Goal: Transaction & Acquisition: Book appointment/travel/reservation

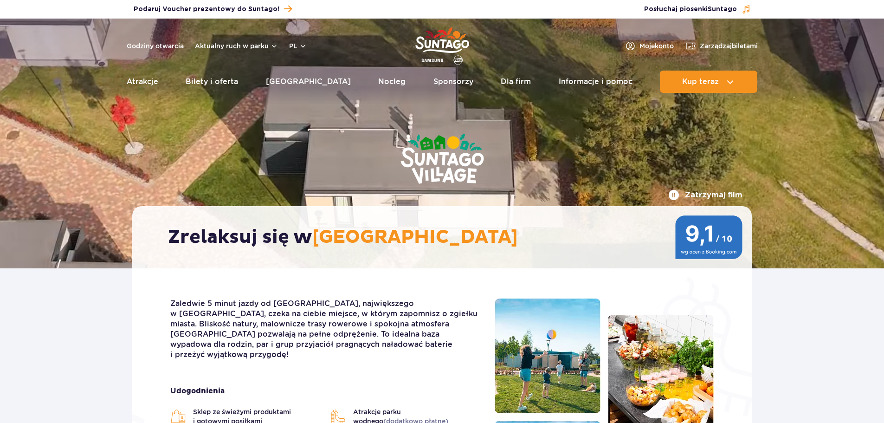
click at [378, 82] on link "Nocleg" at bounding box center [391, 82] width 27 height 22
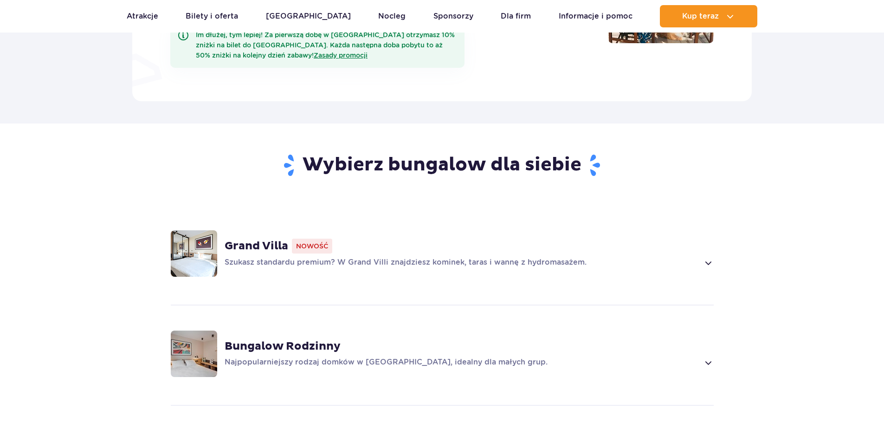
scroll to position [510, 0]
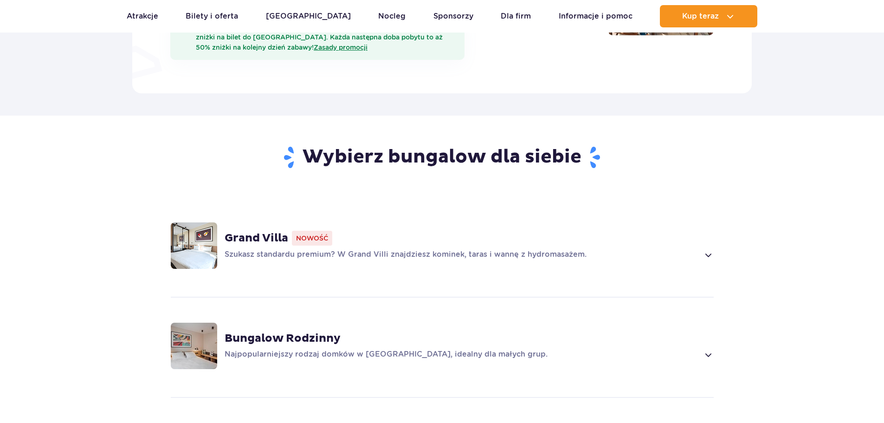
click at [709, 249] on span at bounding box center [707, 254] width 11 height 11
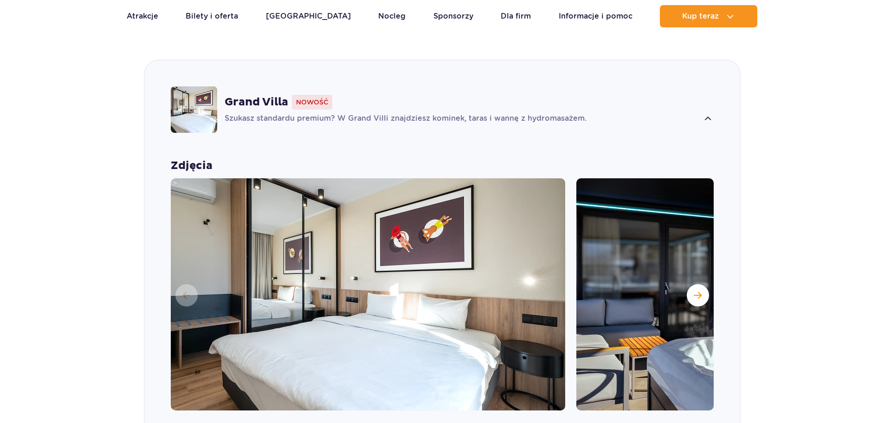
scroll to position [650, 0]
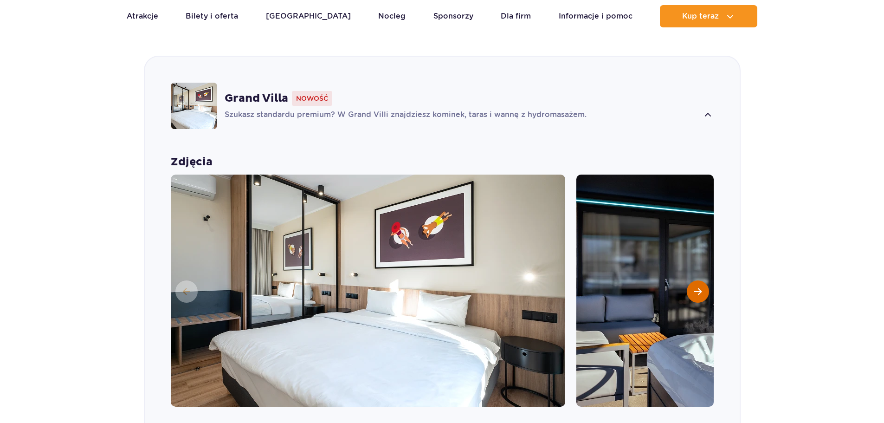
click at [702, 280] on button "Następny slajd" at bounding box center [698, 291] width 22 height 22
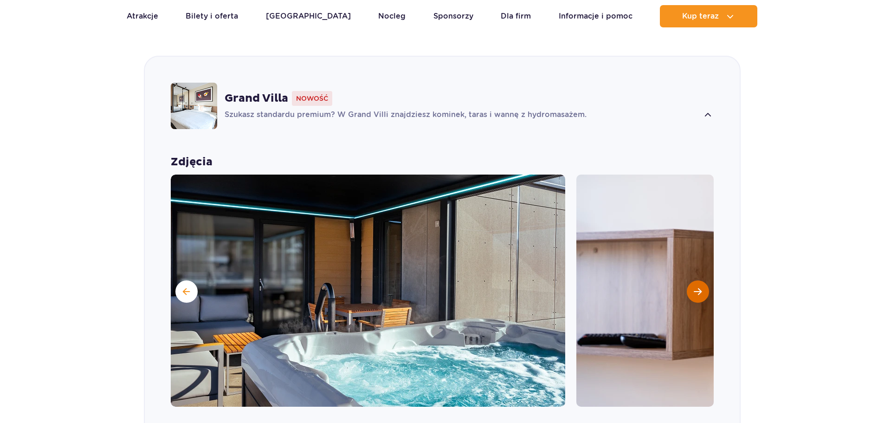
click at [702, 280] on button "Następny slajd" at bounding box center [698, 291] width 22 height 22
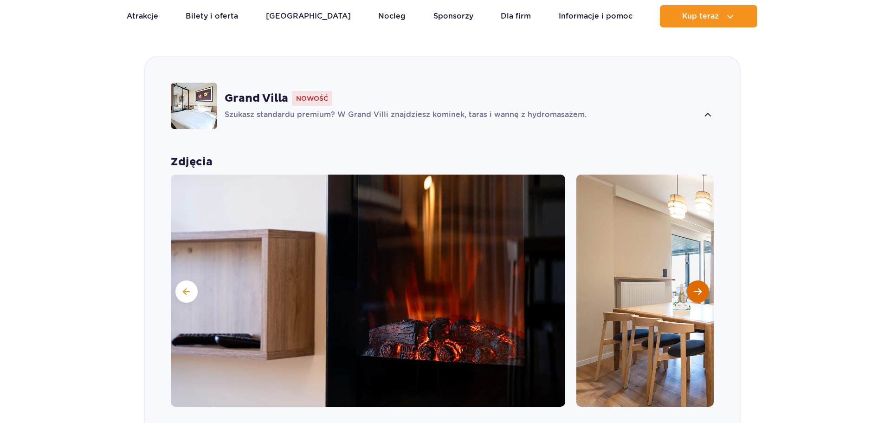
click at [702, 280] on button "Następny slajd" at bounding box center [698, 291] width 22 height 22
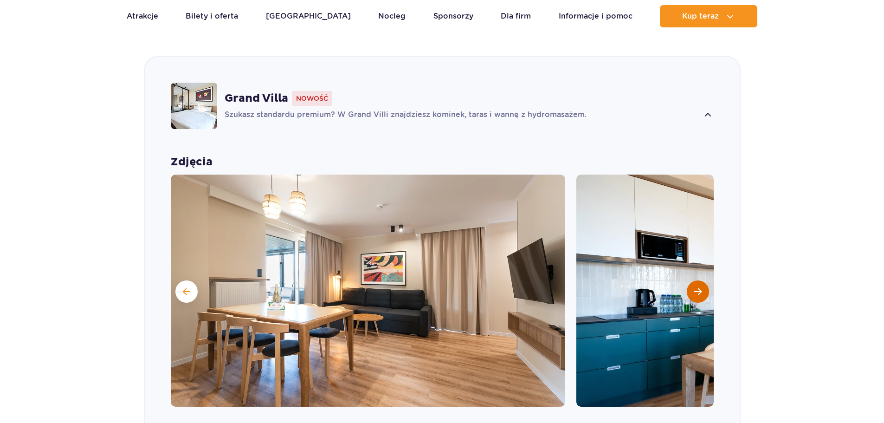
click at [702, 280] on button "Następny slajd" at bounding box center [698, 291] width 22 height 22
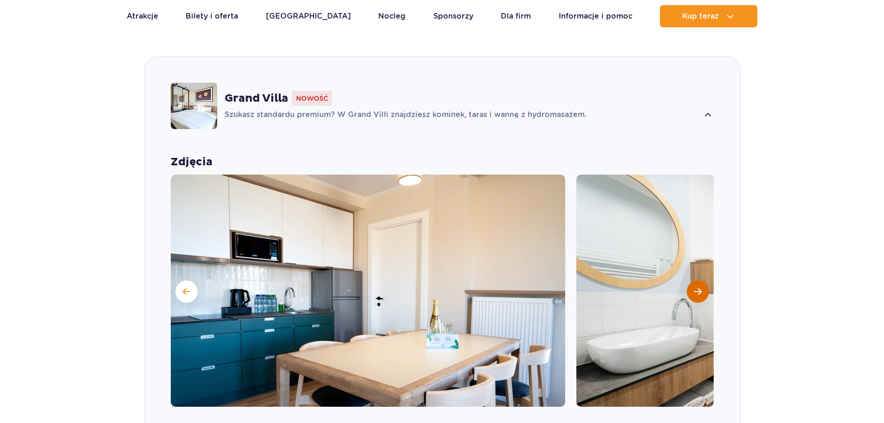
click at [702, 280] on button "Następny slajd" at bounding box center [698, 291] width 22 height 22
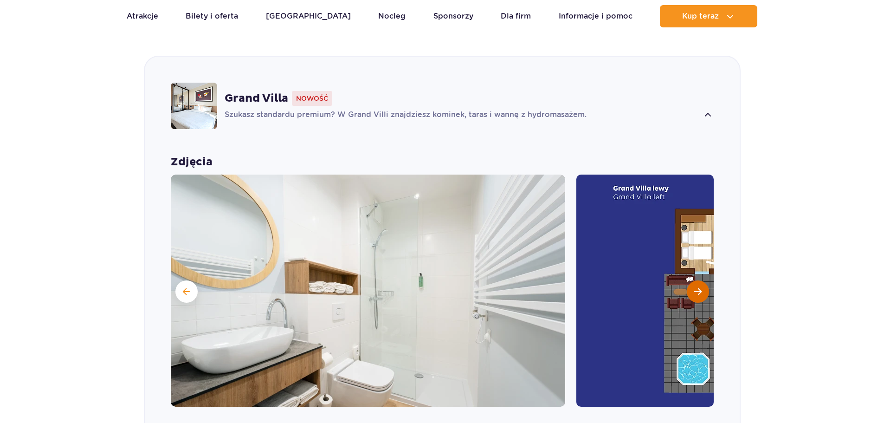
click at [702, 280] on button "Następny slajd" at bounding box center [698, 291] width 22 height 22
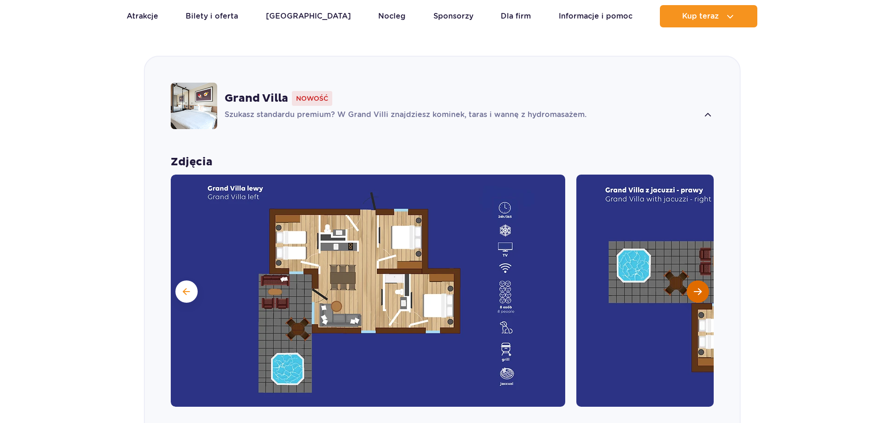
click at [702, 280] on button "Następny slajd" at bounding box center [698, 291] width 22 height 22
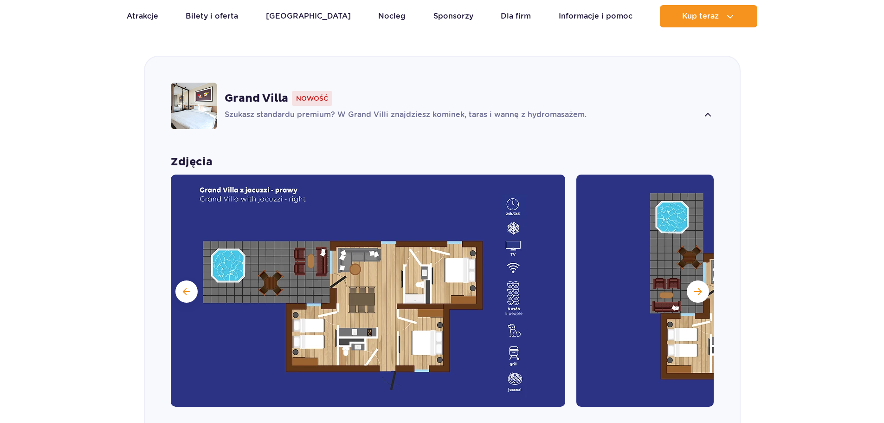
click at [479, 108] on div "Grand Villa Nowość Szukasz standardu premium? W Grand Villi znajdziesz kominek,…" at bounding box center [442, 106] width 595 height 98
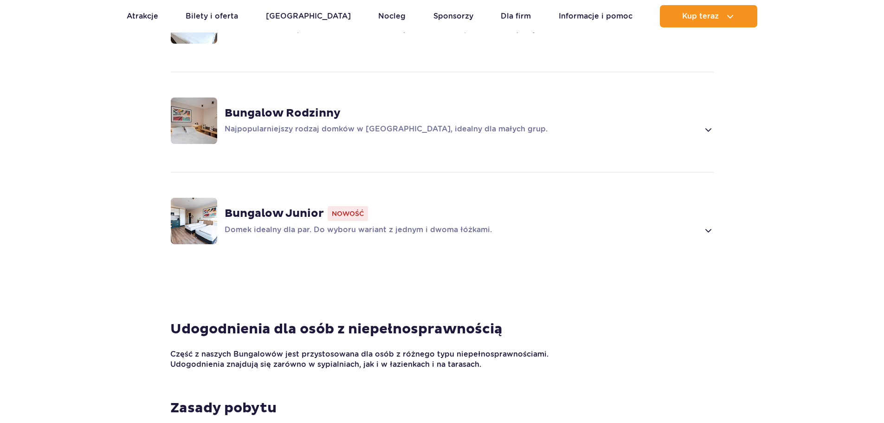
scroll to position [743, 0]
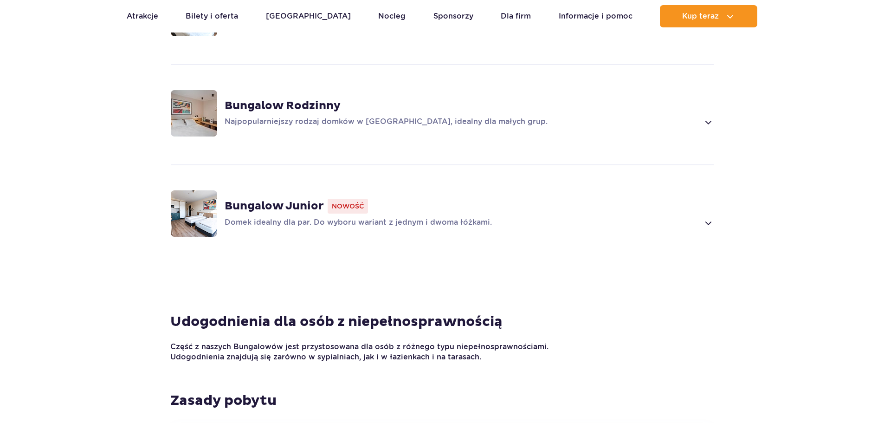
click at [710, 217] on span at bounding box center [707, 222] width 11 height 11
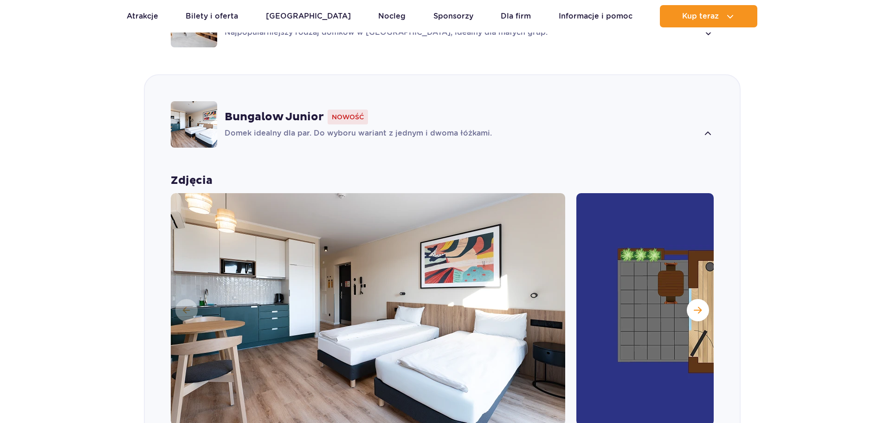
scroll to position [851, 0]
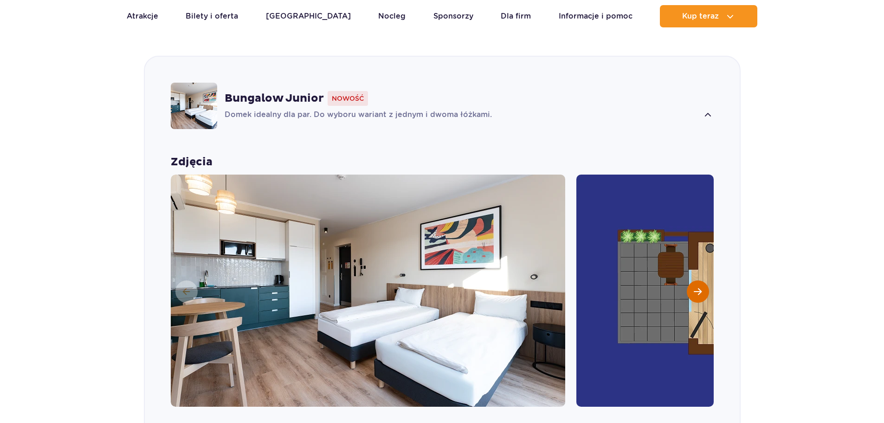
click at [695, 287] on span "Następny slajd" at bounding box center [698, 291] width 8 height 8
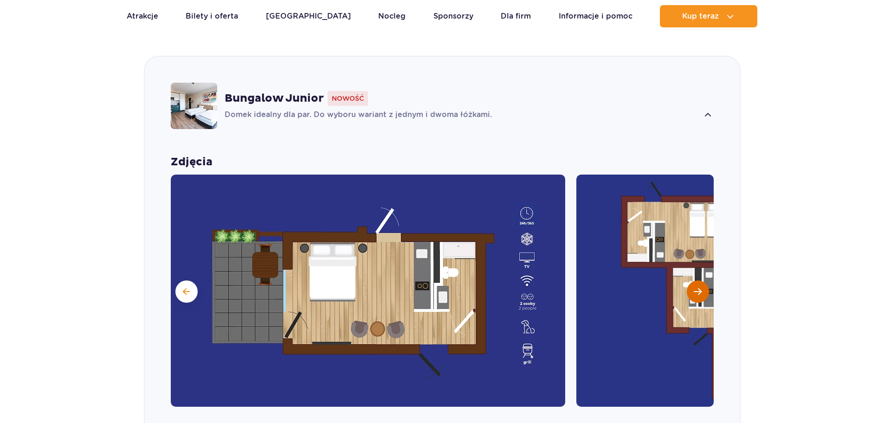
click at [695, 287] on span "Następny slajd" at bounding box center [698, 291] width 8 height 8
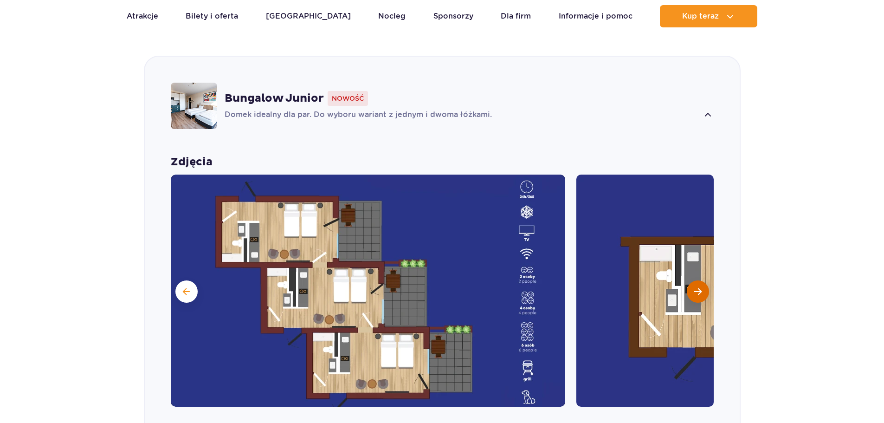
click at [695, 287] on span "Następny slajd" at bounding box center [698, 291] width 8 height 8
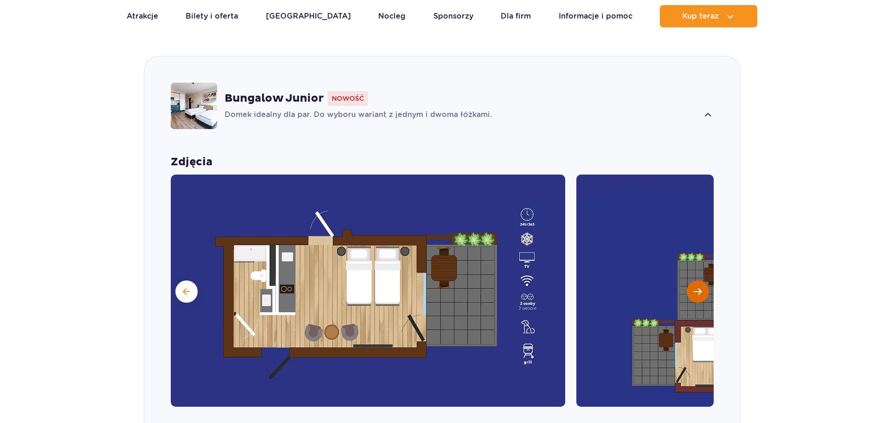
click at [695, 287] on span "Następny slajd" at bounding box center [698, 291] width 8 height 8
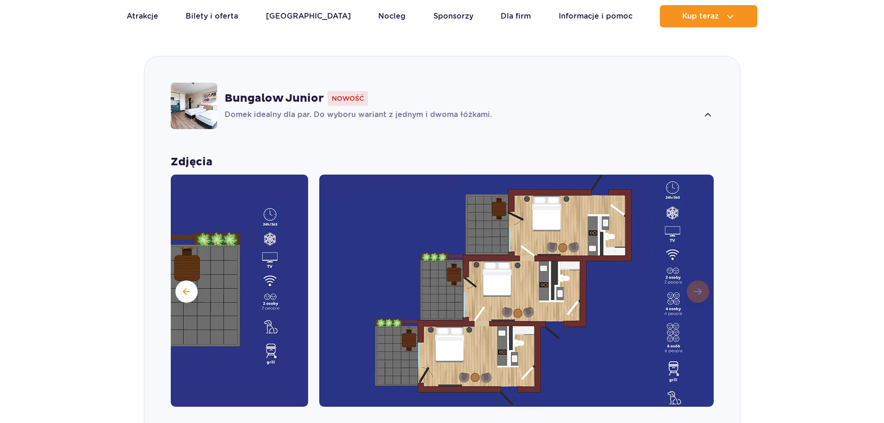
click at [695, 278] on img at bounding box center [516, 290] width 394 height 232
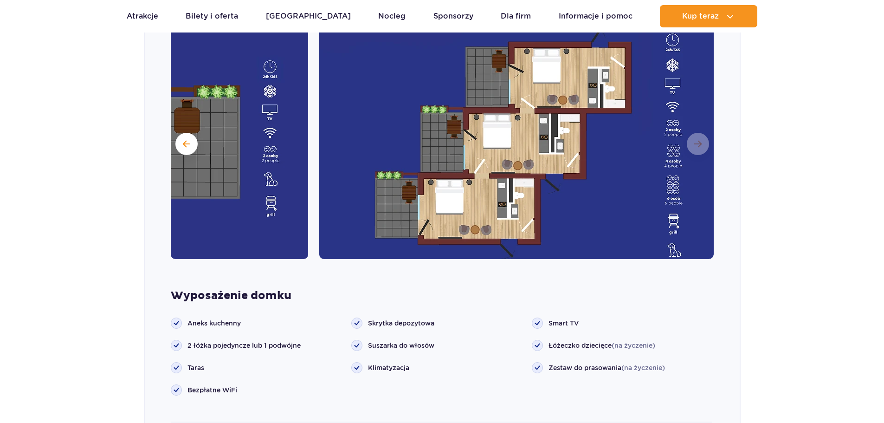
scroll to position [1083, 0]
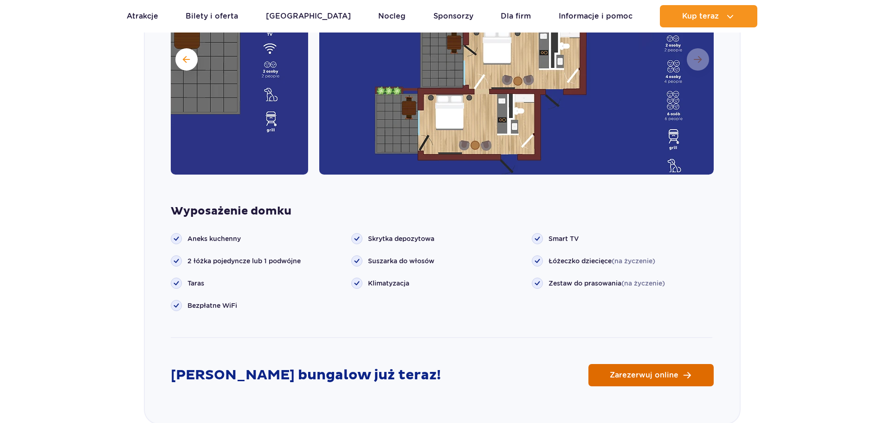
click at [657, 371] on span "Zarezerwuj online" at bounding box center [644, 374] width 69 height 7
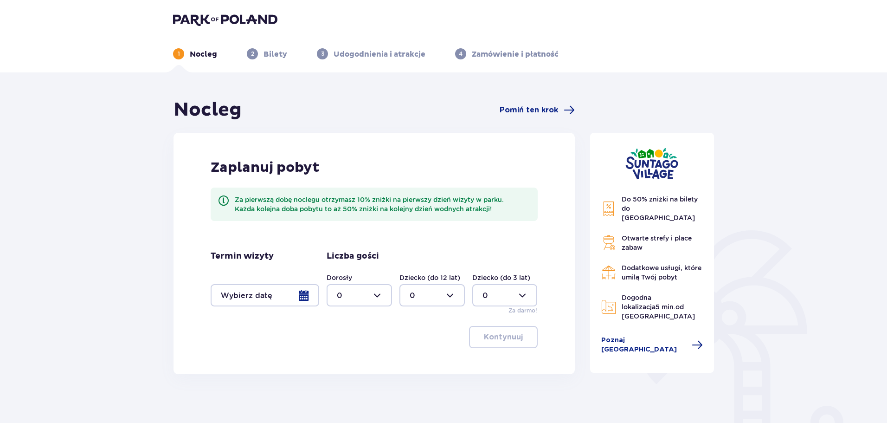
click at [303, 300] on div at bounding box center [265, 295] width 109 height 22
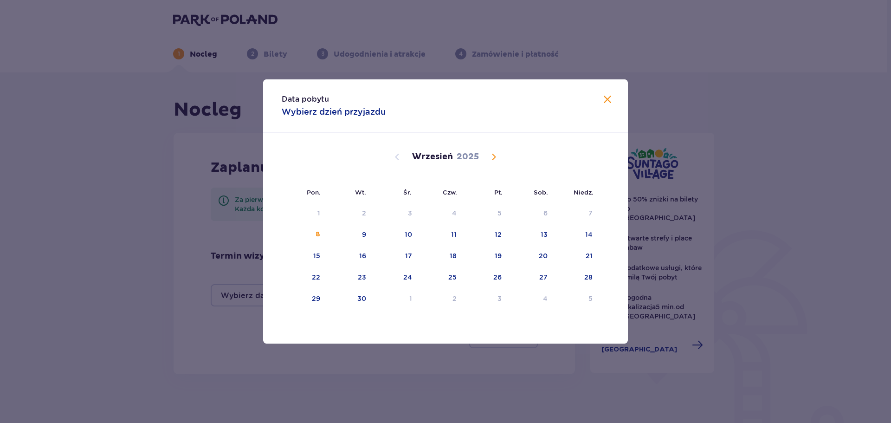
click at [492, 155] on span "Calendar" at bounding box center [493, 156] width 11 height 11
click at [504, 235] on div "10" at bounding box center [487, 235] width 46 height 20
click at [586, 235] on div "12" at bounding box center [589, 234] width 7 height 9
type input "10.10.25 - 12.10.25"
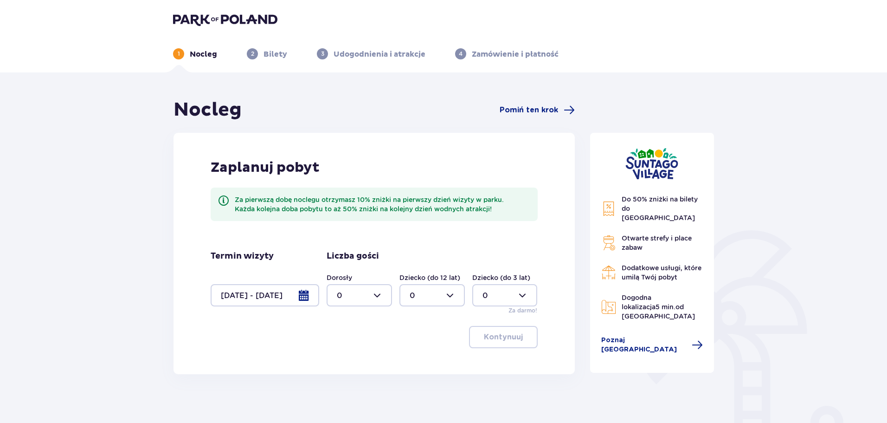
click at [383, 297] on div at bounding box center [359, 295] width 65 height 22
click at [354, 365] on div "2" at bounding box center [359, 362] width 45 height 10
type input "2"
click at [510, 335] on p "Kontynuuj" at bounding box center [503, 337] width 39 height 10
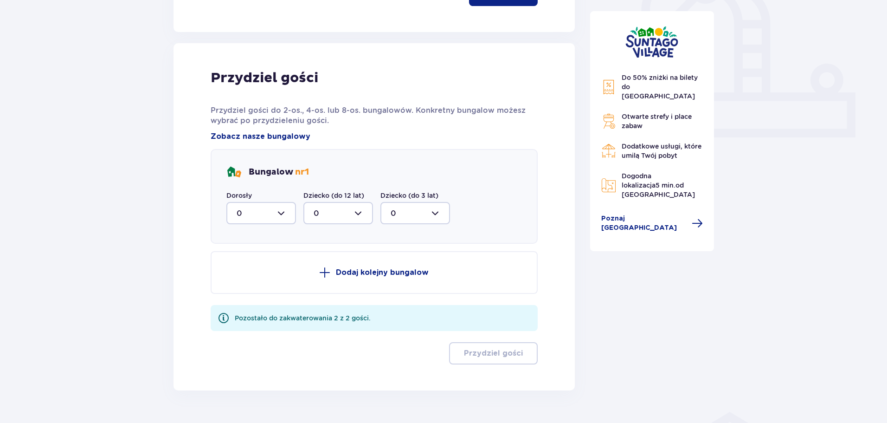
scroll to position [365, 0]
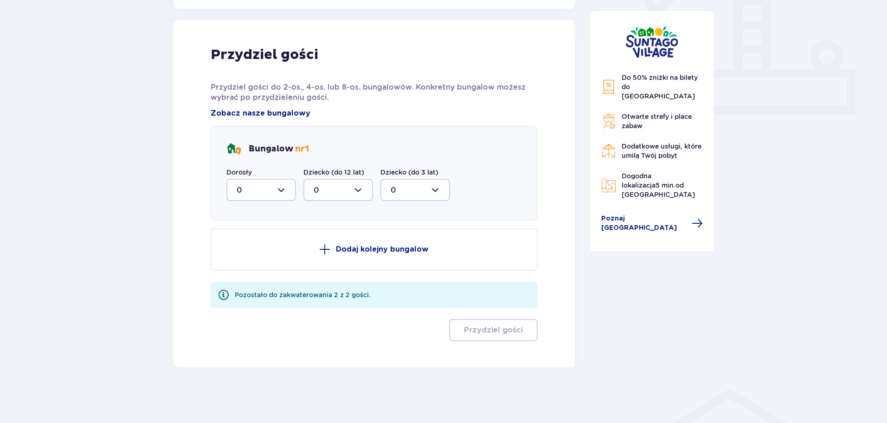
click at [283, 188] on div at bounding box center [261, 190] width 70 height 22
click at [251, 255] on div "2" at bounding box center [261, 257] width 49 height 10
type input "2"
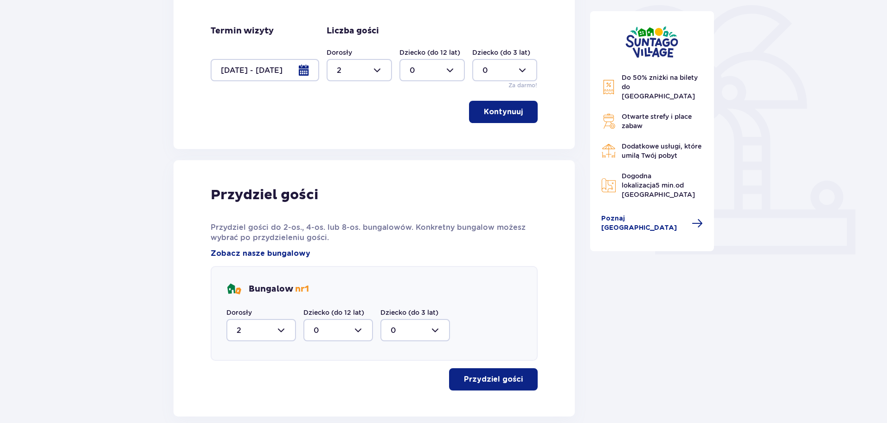
scroll to position [274, 0]
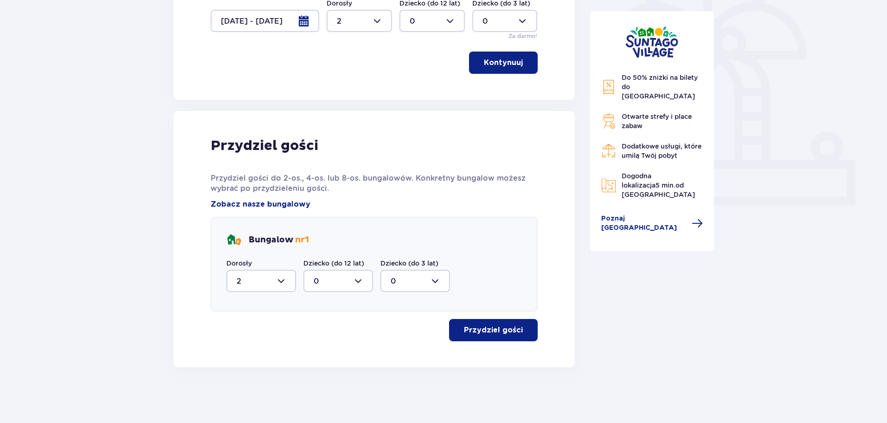
click at [520, 327] on span "button" at bounding box center [524, 329] width 11 height 11
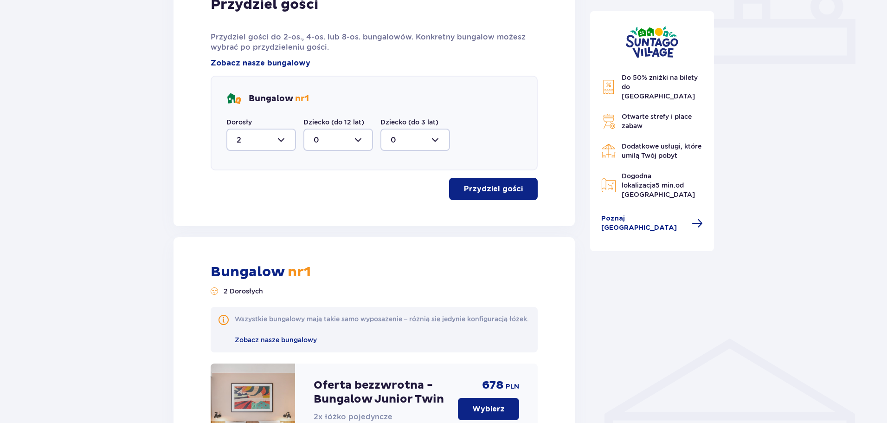
scroll to position [224, 0]
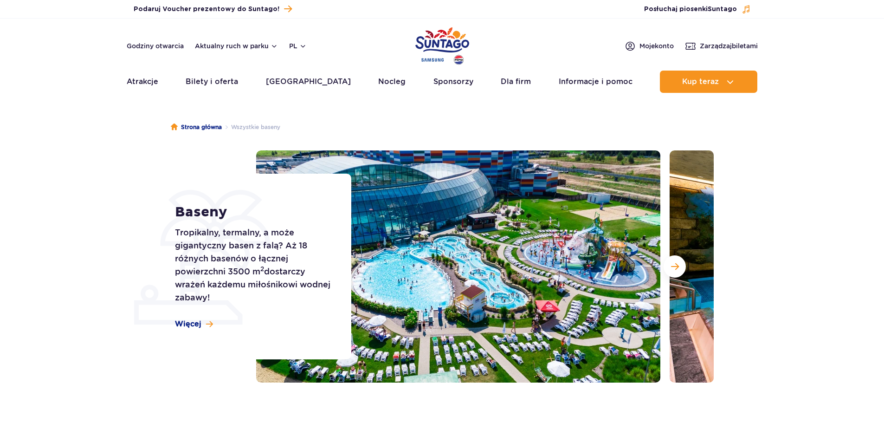
scroll to position [46, 0]
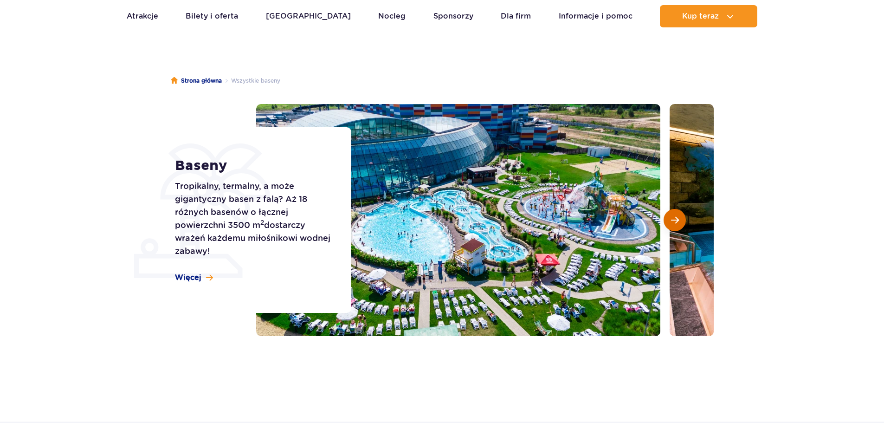
click at [677, 216] on span "Następny slajd" at bounding box center [675, 220] width 8 height 8
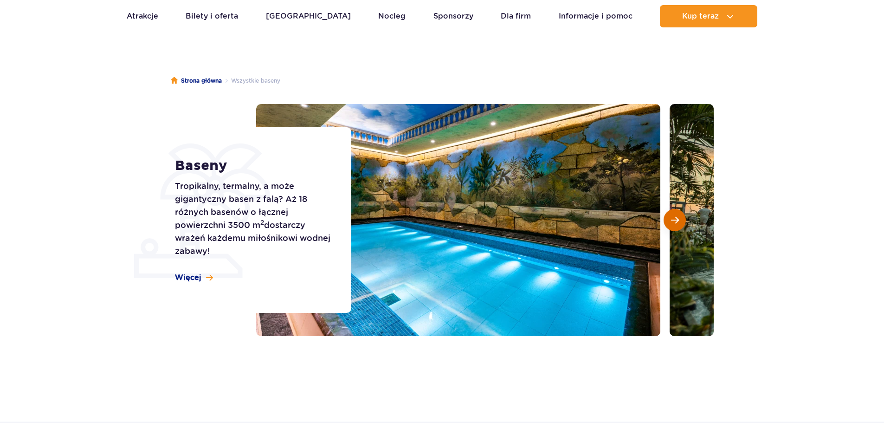
click at [677, 216] on span "Następny slajd" at bounding box center [675, 220] width 8 height 8
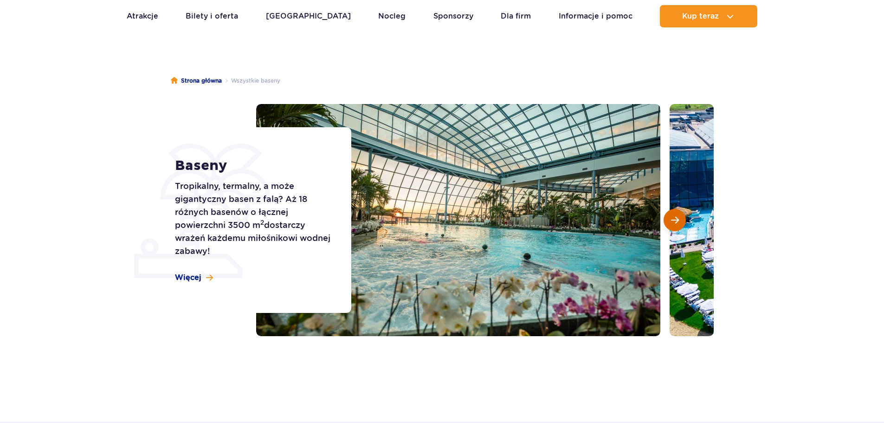
click at [677, 216] on span "Następny slajd" at bounding box center [675, 220] width 8 height 8
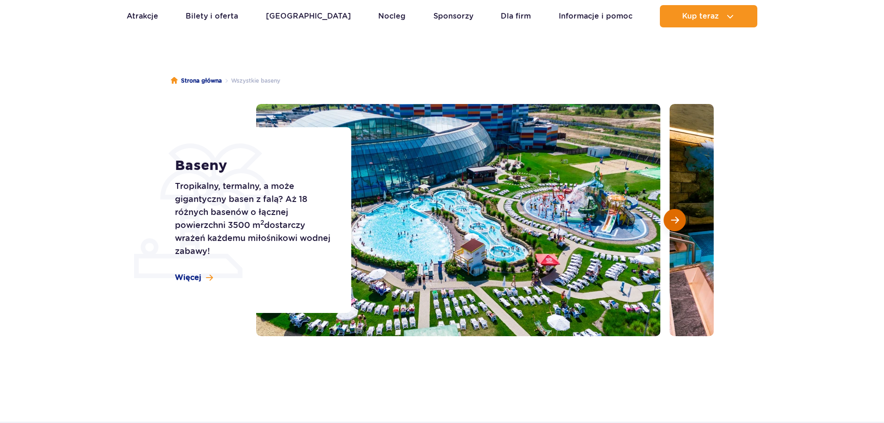
click at [677, 216] on span "Następny slajd" at bounding box center [675, 220] width 8 height 8
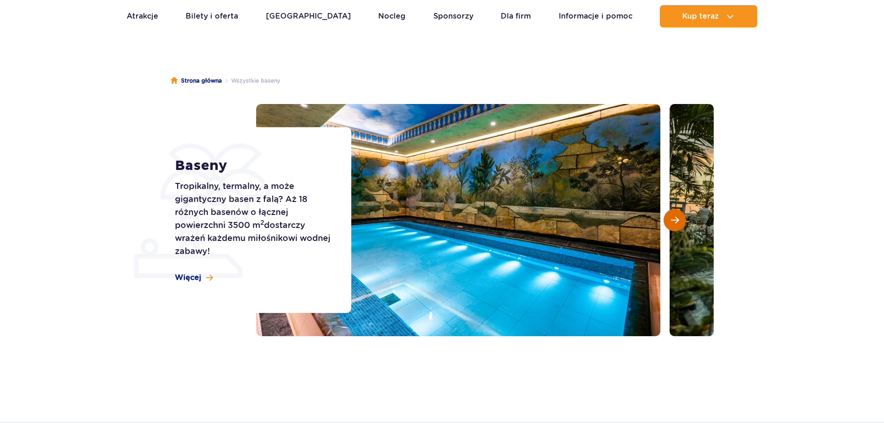
click at [677, 216] on span "Następny slajd" at bounding box center [675, 220] width 8 height 8
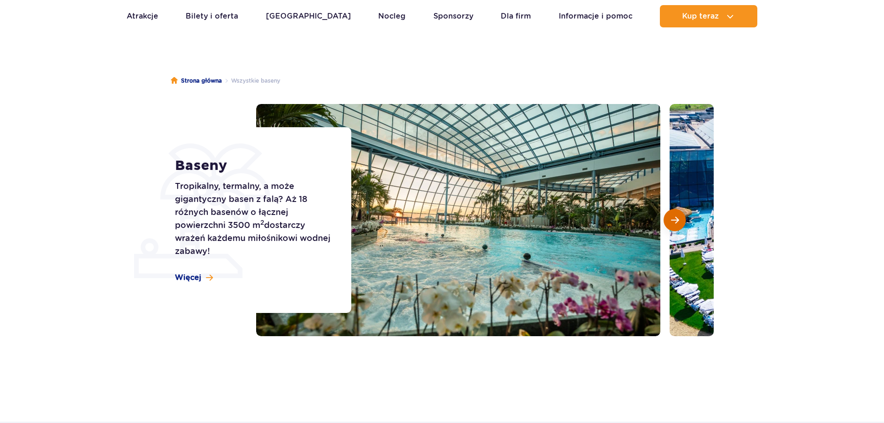
click at [677, 216] on span "Następny slajd" at bounding box center [675, 220] width 8 height 8
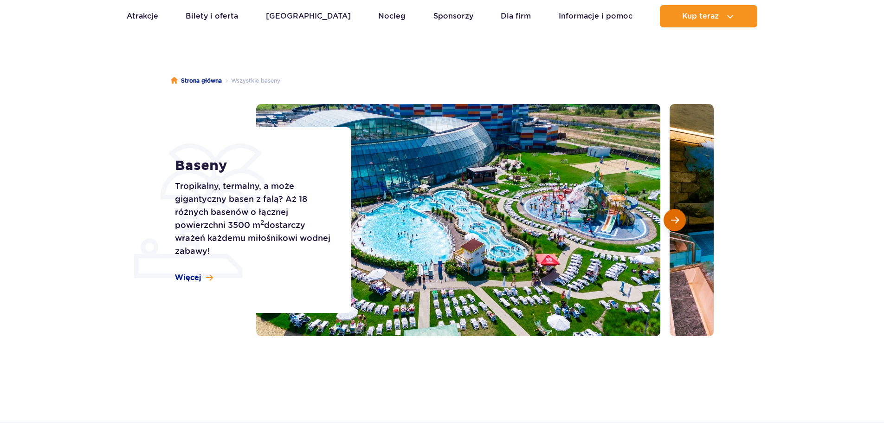
click at [677, 216] on span "Następny slajd" at bounding box center [675, 220] width 8 height 8
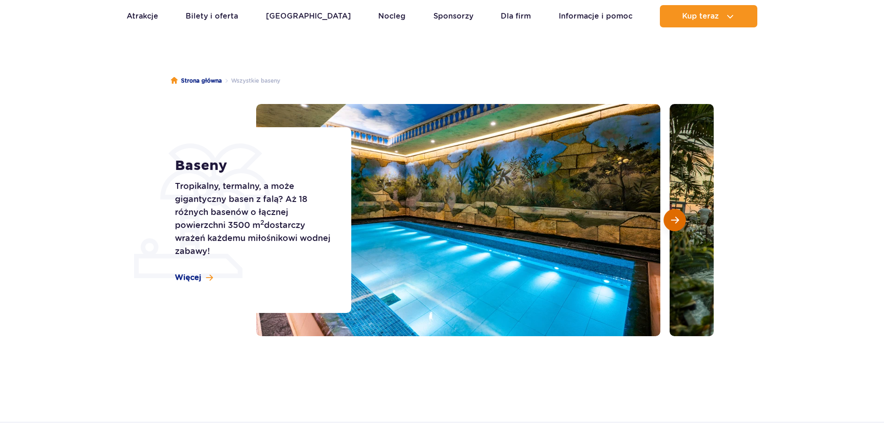
click at [677, 216] on span "Następny slajd" at bounding box center [675, 220] width 8 height 8
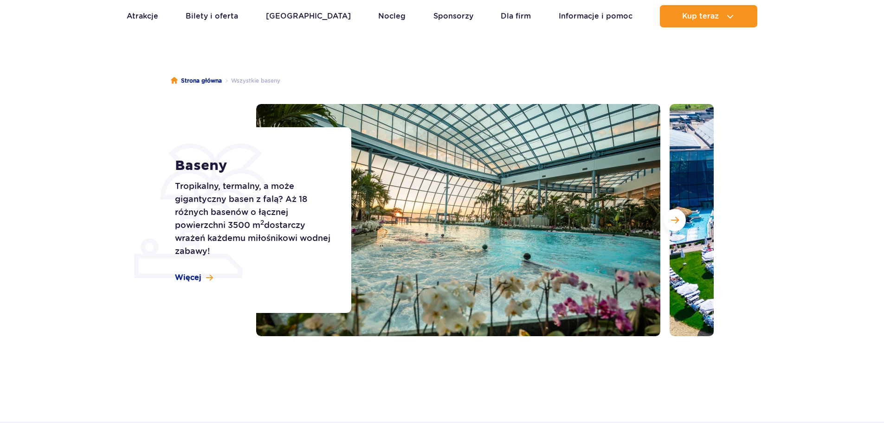
scroll to position [0, 0]
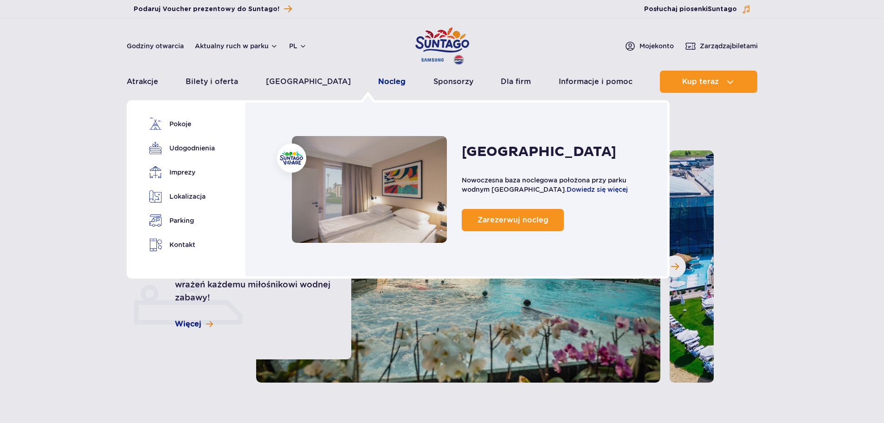
click at [378, 79] on link "Nocleg" at bounding box center [391, 82] width 27 height 22
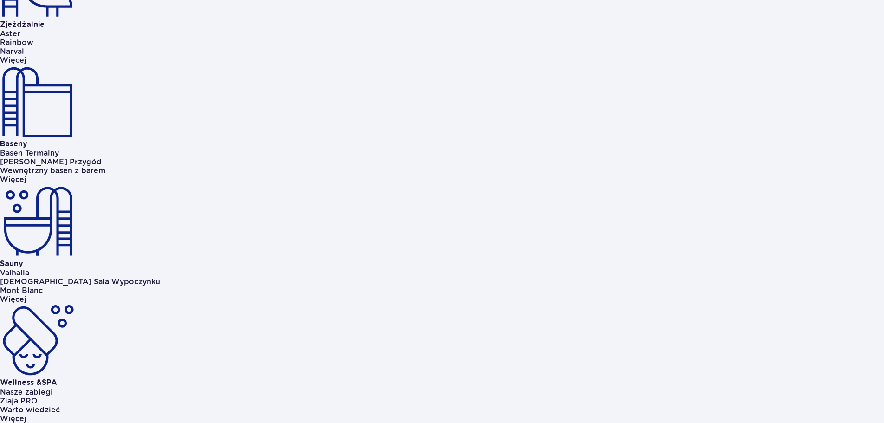
scroll to position [603, 0]
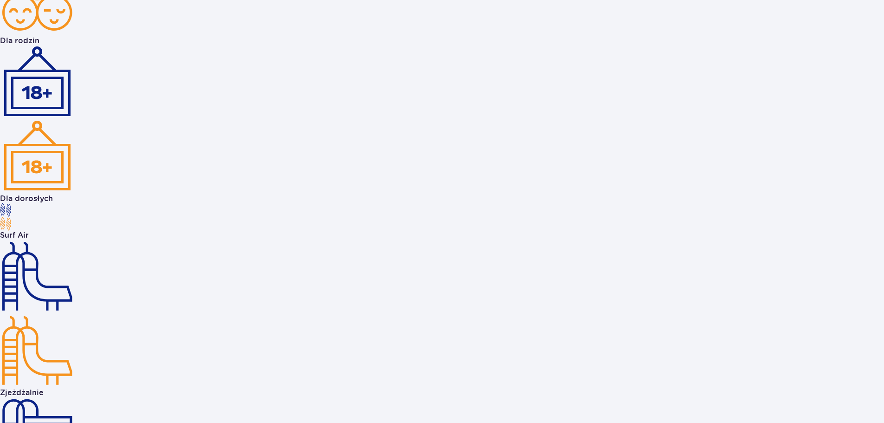
scroll to position [1300, 0]
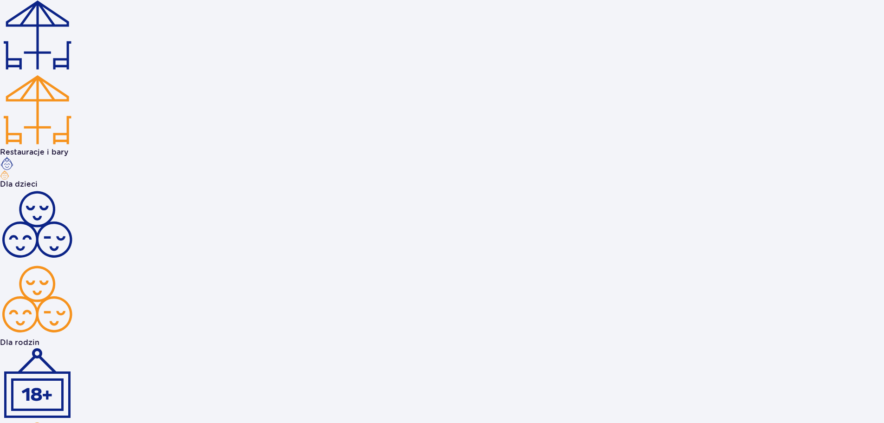
scroll to position [1083, 0]
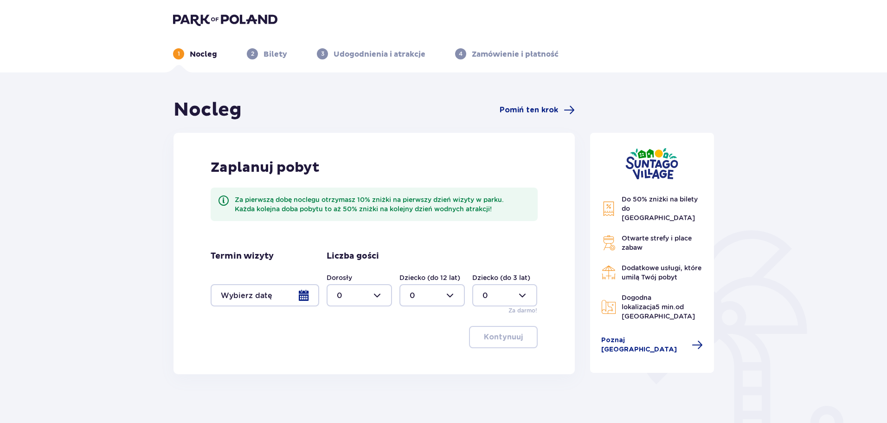
click at [383, 293] on div at bounding box center [359, 295] width 65 height 22
drag, startPoint x: 350, startPoint y: 360, endPoint x: 365, endPoint y: 354, distance: 15.8
click at [350, 360] on div "2" at bounding box center [359, 362] width 45 height 10
type input "2"
click at [288, 298] on div at bounding box center [265, 295] width 109 height 22
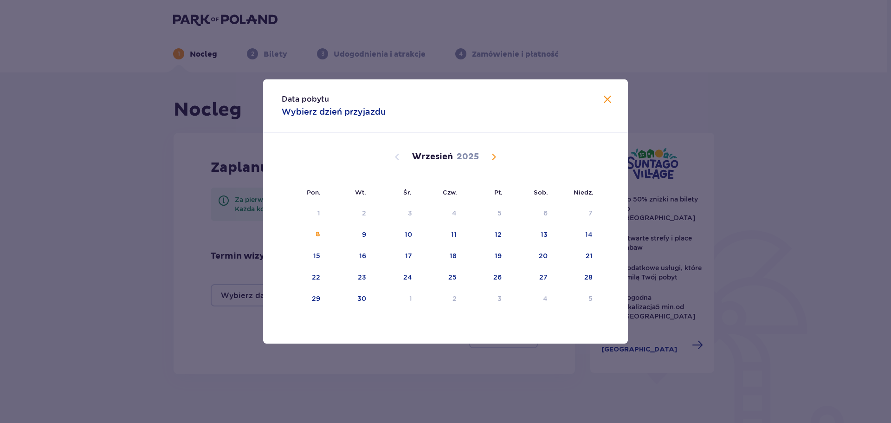
click at [488, 155] on span "Calendar" at bounding box center [493, 156] width 11 height 11
click at [503, 235] on div "10" at bounding box center [499, 234] width 7 height 9
click at [593, 236] on div "12" at bounding box center [576, 235] width 45 height 20
type input "10.10.25 - 12.10.25"
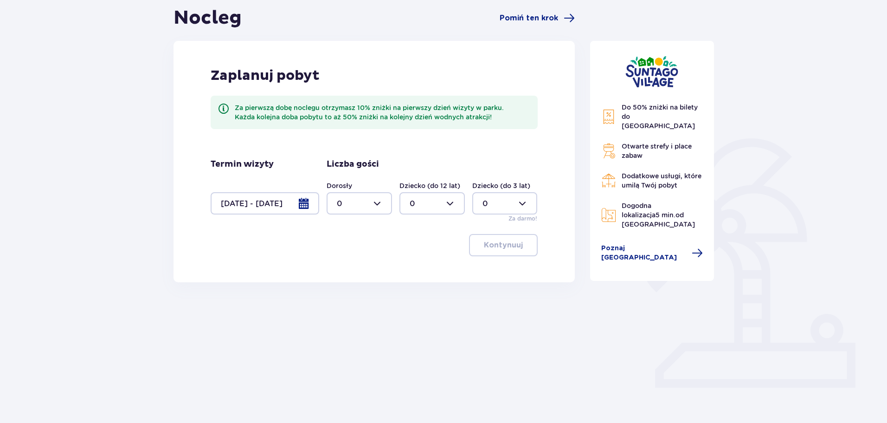
scroll to position [93, 0]
click at [503, 232] on div "Zaplanuj pobyt Za pierwszą dobę noclegu otrzymasz 10% zniżki na pierwszy dzień …" at bounding box center [374, 160] width 401 height 241
click at [382, 201] on div at bounding box center [359, 202] width 65 height 22
drag, startPoint x: 365, startPoint y: 265, endPoint x: 496, endPoint y: 265, distance: 130.8
click at [365, 265] on div "2" at bounding box center [359, 269] width 45 height 10
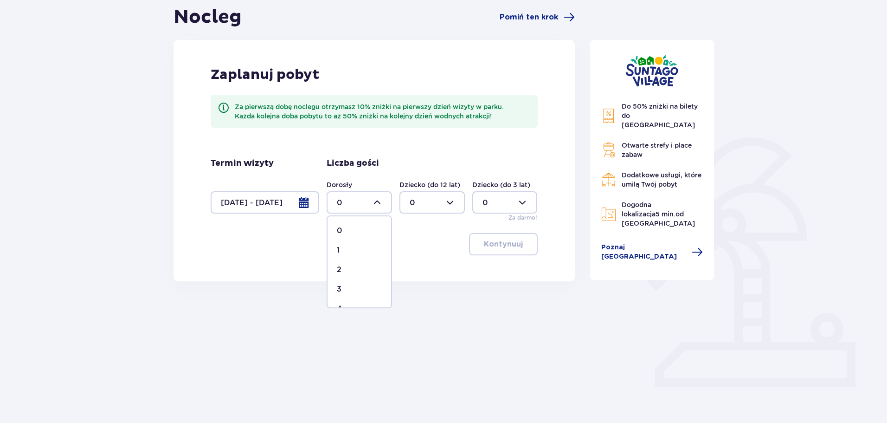
type input "2"
click at [511, 245] on p "Kontynuuj" at bounding box center [503, 244] width 39 height 10
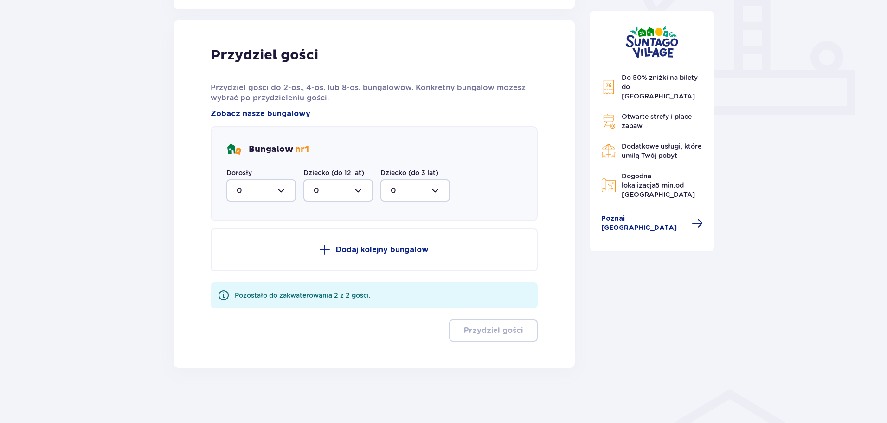
scroll to position [365, 0]
click at [275, 187] on div at bounding box center [261, 190] width 70 height 22
click at [244, 254] on div "2" at bounding box center [261, 257] width 49 height 10
type input "2"
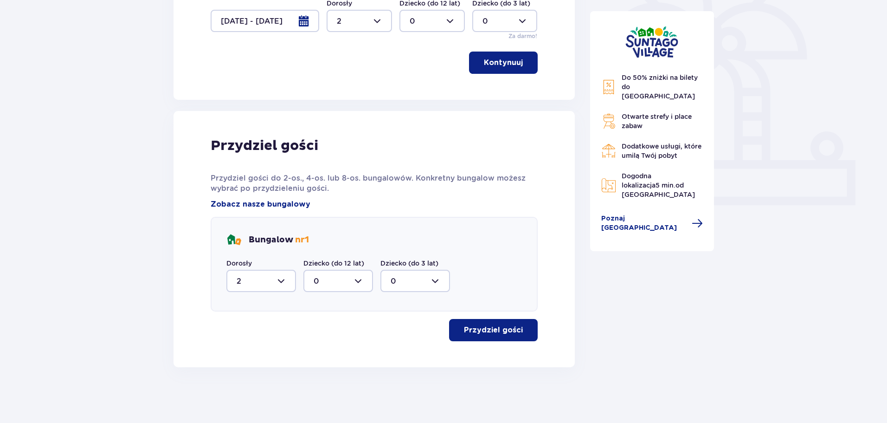
click at [490, 328] on p "Przydziel gości" at bounding box center [493, 330] width 59 height 10
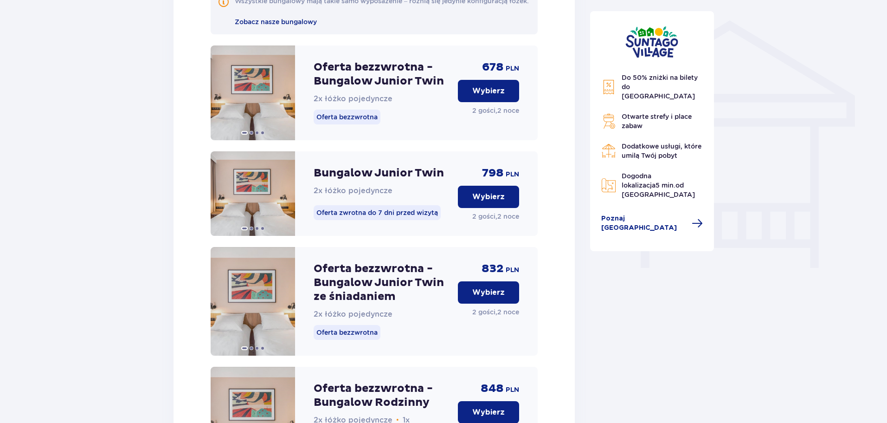
scroll to position [734, 0]
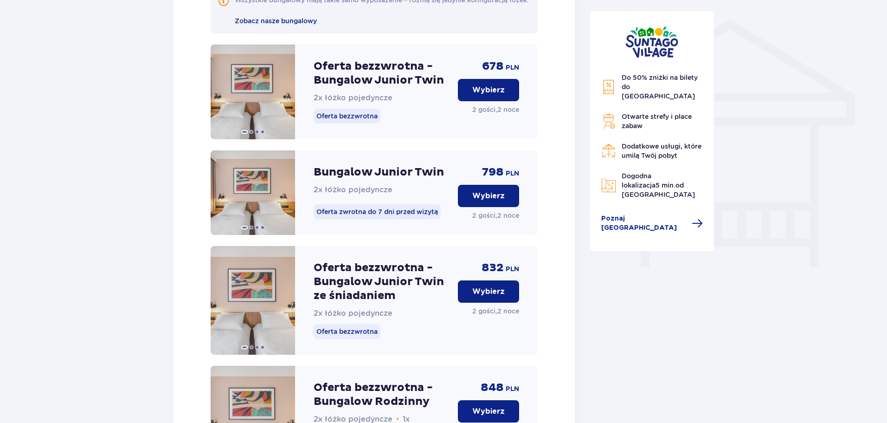
click at [511, 303] on button "Wybierz" at bounding box center [488, 291] width 61 height 22
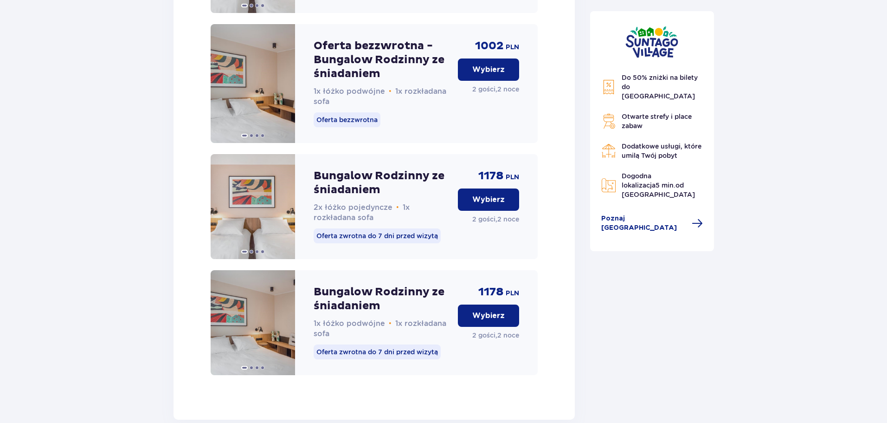
scroll to position [1843, 0]
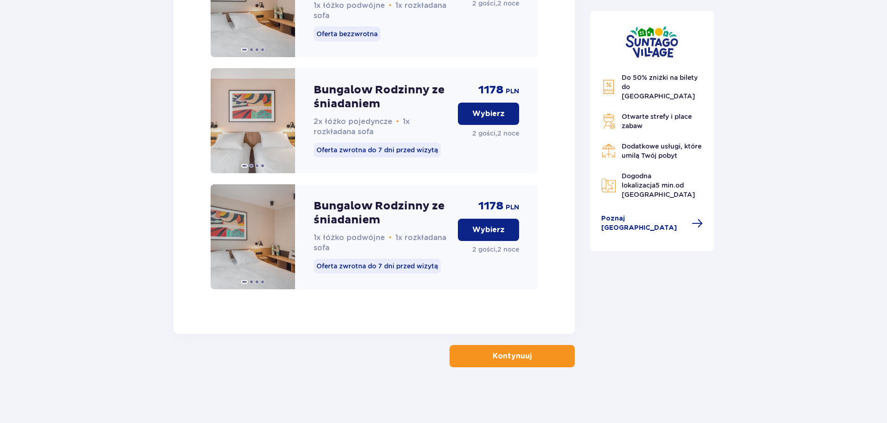
click at [573, 353] on button "Kontynuuj" at bounding box center [512, 356] width 125 height 22
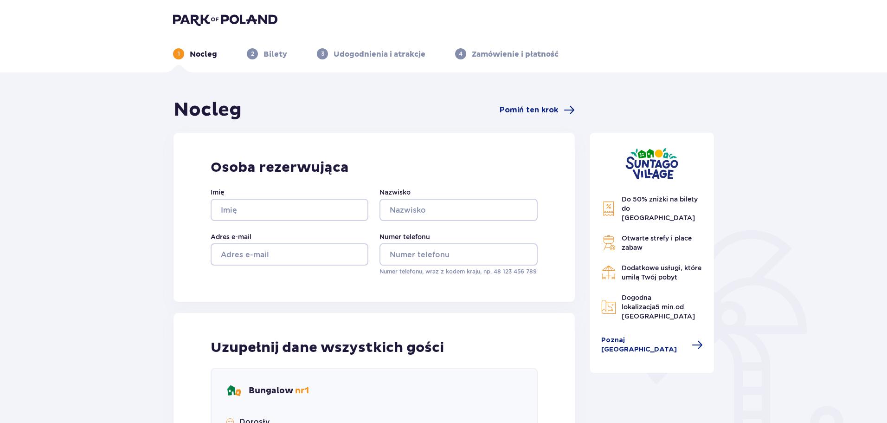
click at [265, 54] on p "Bilety" at bounding box center [276, 54] width 24 height 10
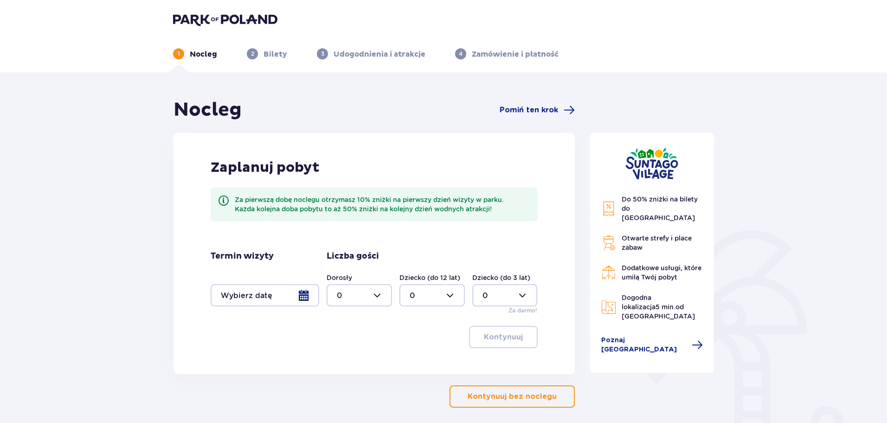
type input "0"
click at [247, 58] on div "2 Bilety" at bounding box center [267, 53] width 40 height 11
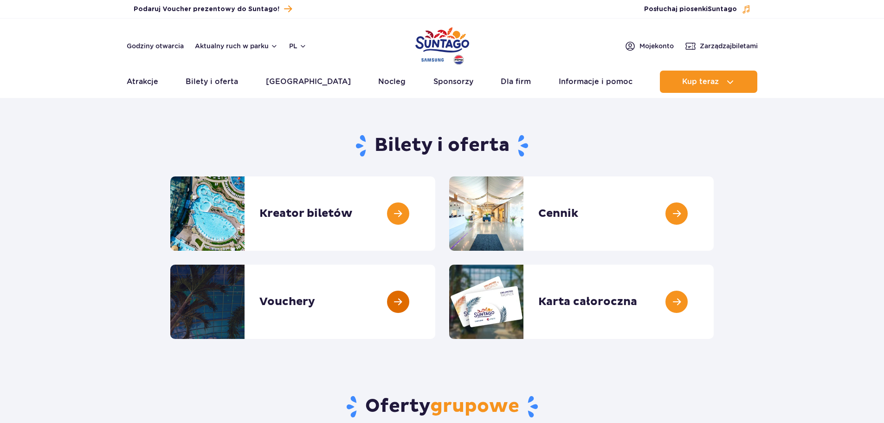
click at [435, 303] on link at bounding box center [435, 301] width 0 height 74
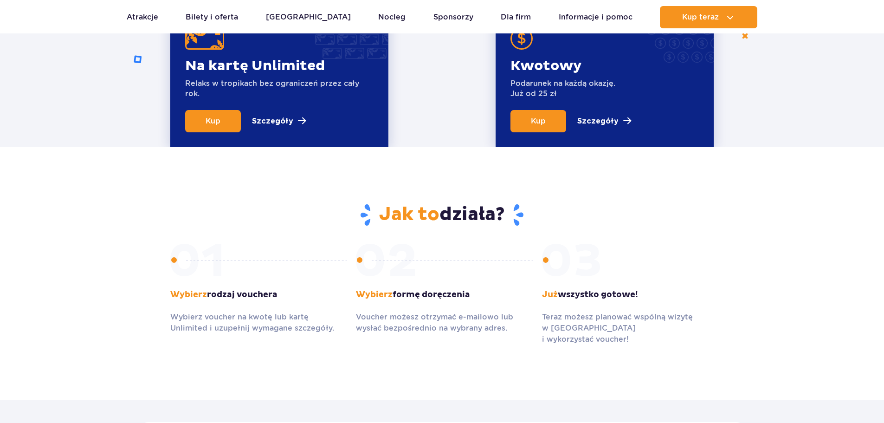
scroll to position [418, 0]
click at [213, 16] on link "Bilety i oferta" at bounding box center [212, 17] width 52 height 22
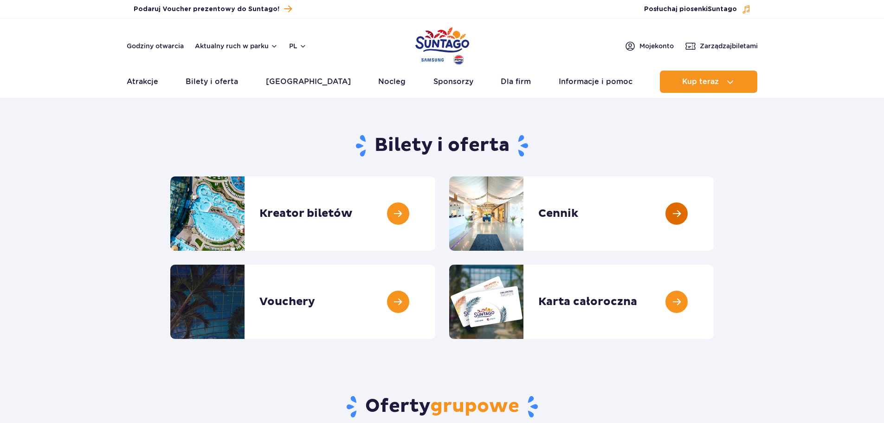
click at [714, 207] on link at bounding box center [714, 213] width 0 height 74
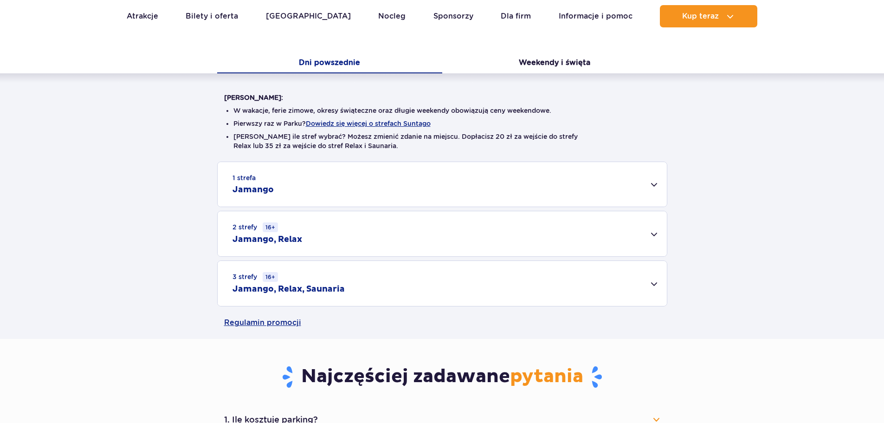
scroll to position [186, 0]
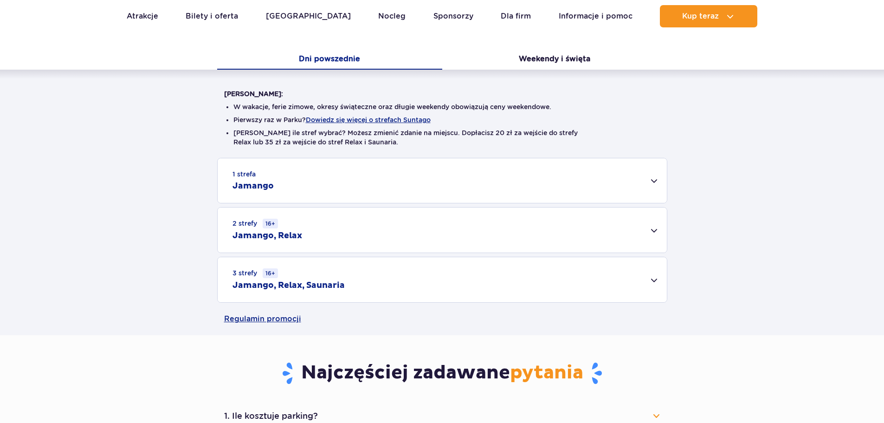
click at [658, 278] on div "3 strefy 16+ Jamango, Relax, Saunaria" at bounding box center [442, 279] width 449 height 45
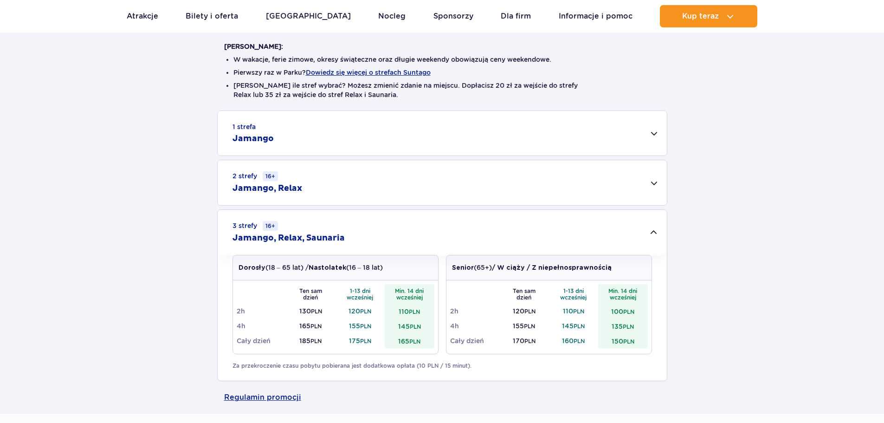
scroll to position [232, 0]
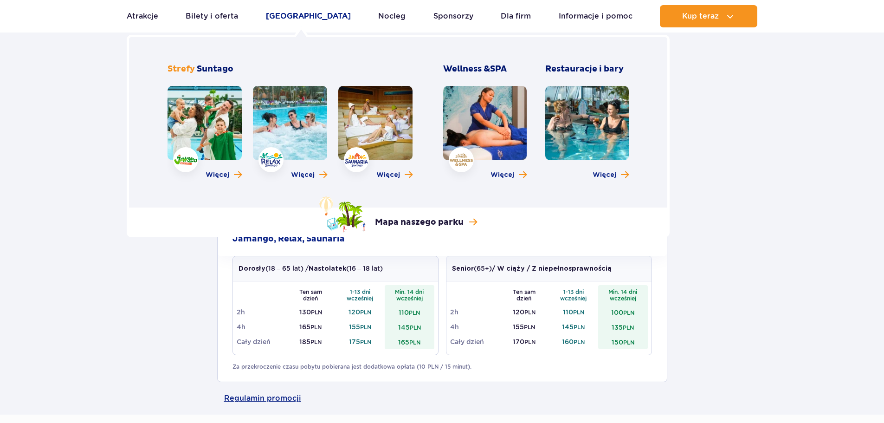
click at [303, 18] on link "[GEOGRAPHIC_DATA]" at bounding box center [308, 16] width 85 height 22
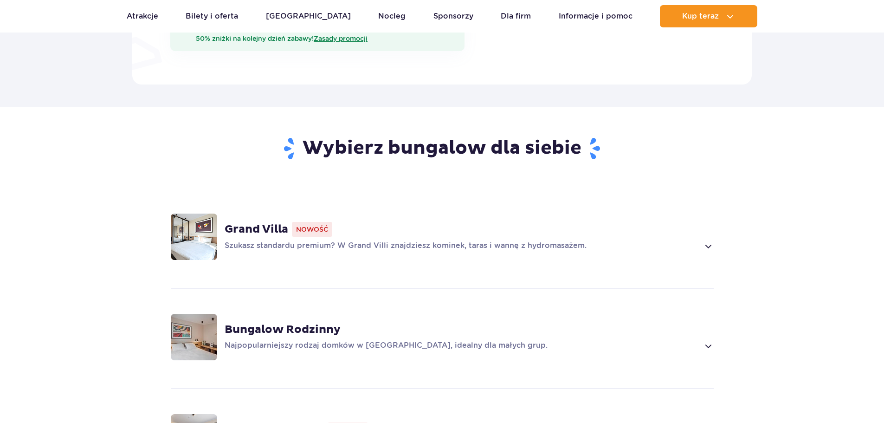
scroll to position [603, 0]
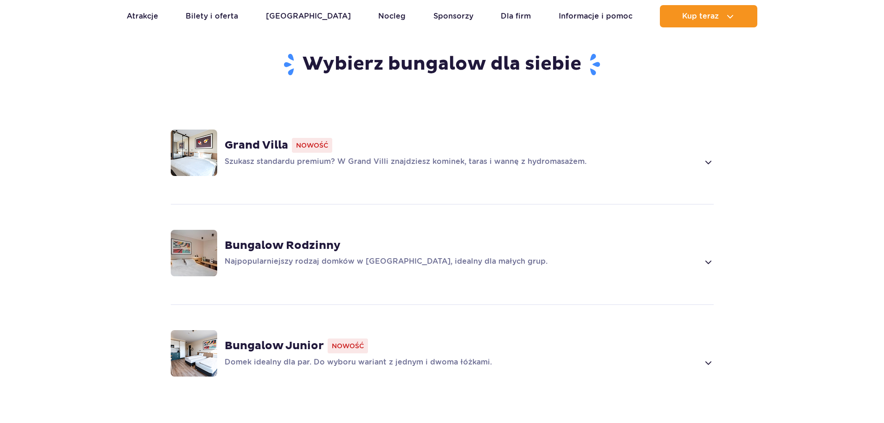
click at [707, 357] on span at bounding box center [707, 362] width 11 height 11
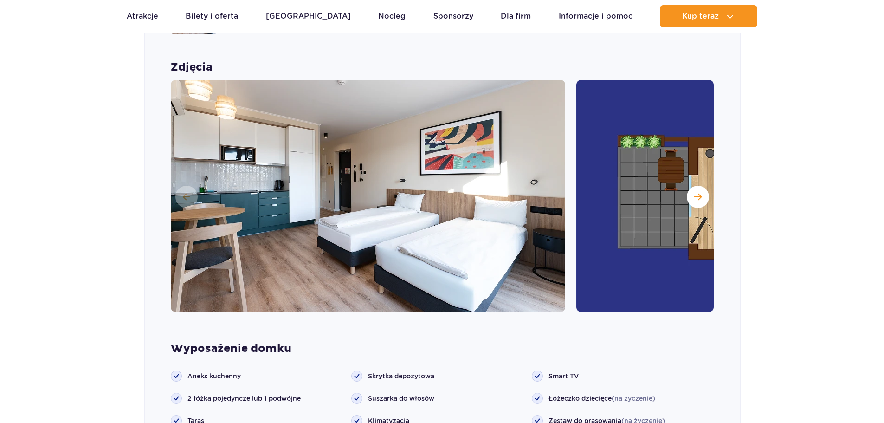
scroll to position [985, 0]
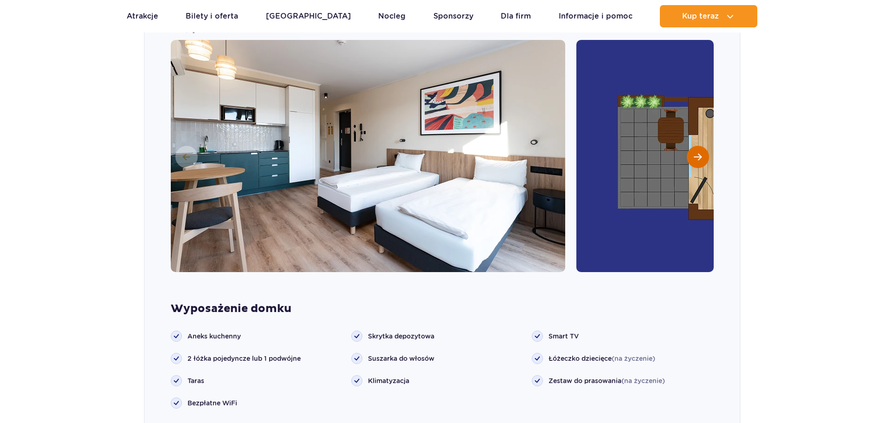
click at [698, 153] on span "Następny slajd" at bounding box center [698, 157] width 8 height 8
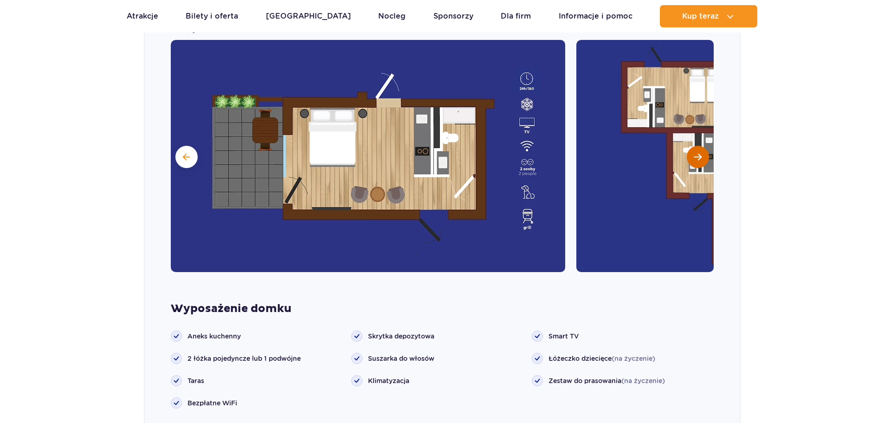
click at [698, 153] on span "Następny slajd" at bounding box center [698, 157] width 8 height 8
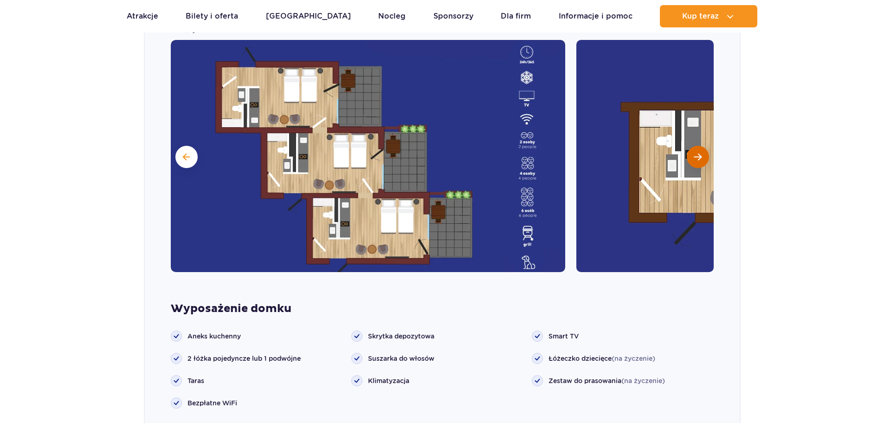
click at [698, 153] on span "Następny slajd" at bounding box center [698, 157] width 8 height 8
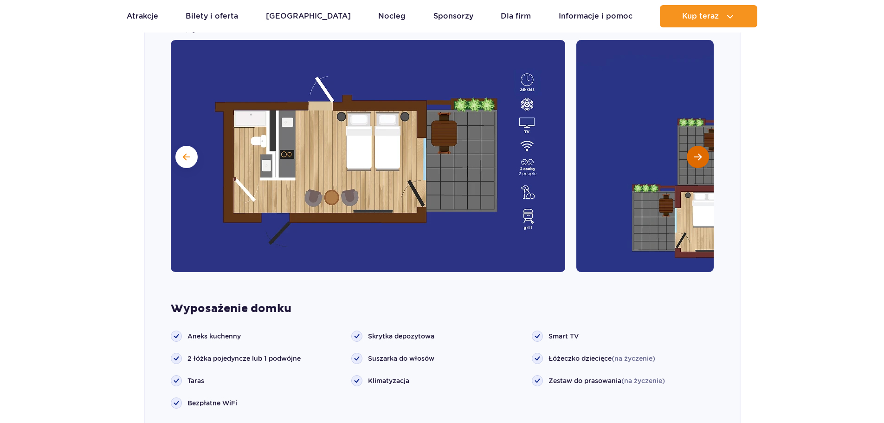
click at [698, 153] on span "Następny slajd" at bounding box center [698, 157] width 8 height 8
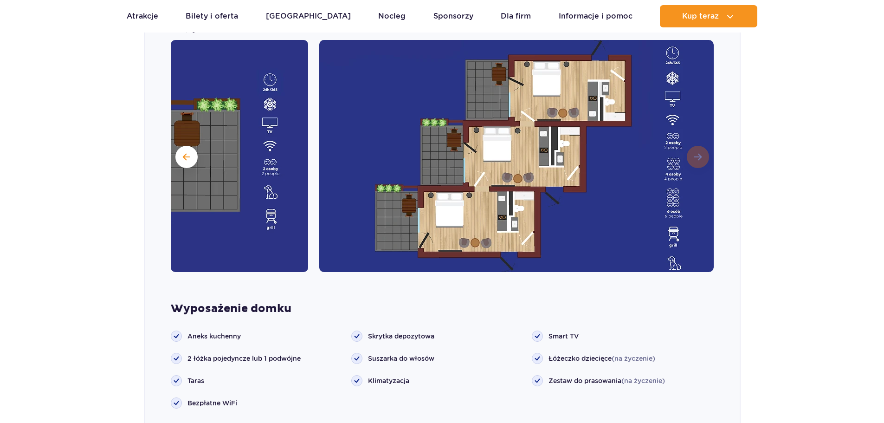
click at [698, 141] on img at bounding box center [516, 156] width 394 height 232
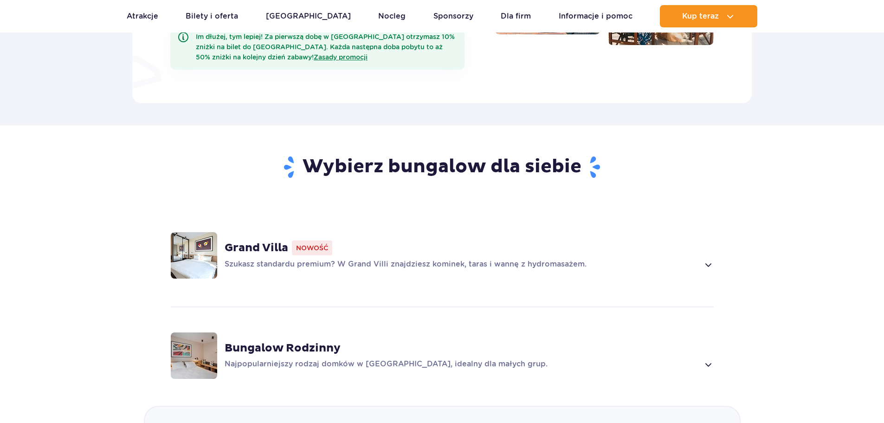
scroll to position [603, 0]
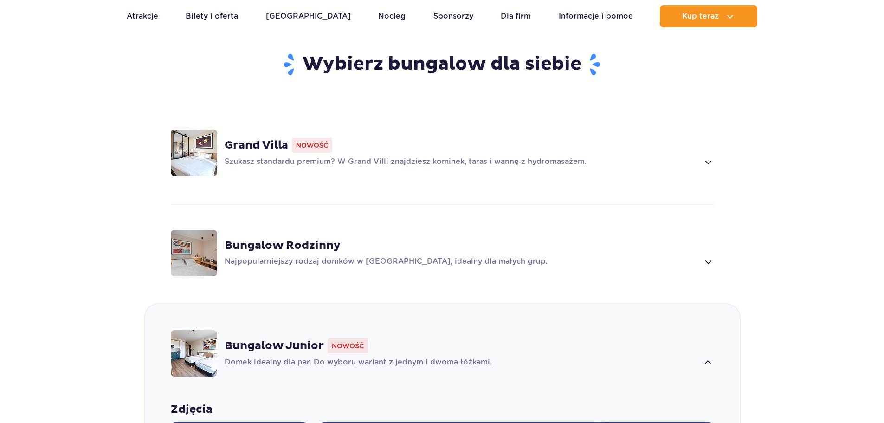
click at [251, 339] on strong "Bungalow Junior" at bounding box center [274, 346] width 99 height 14
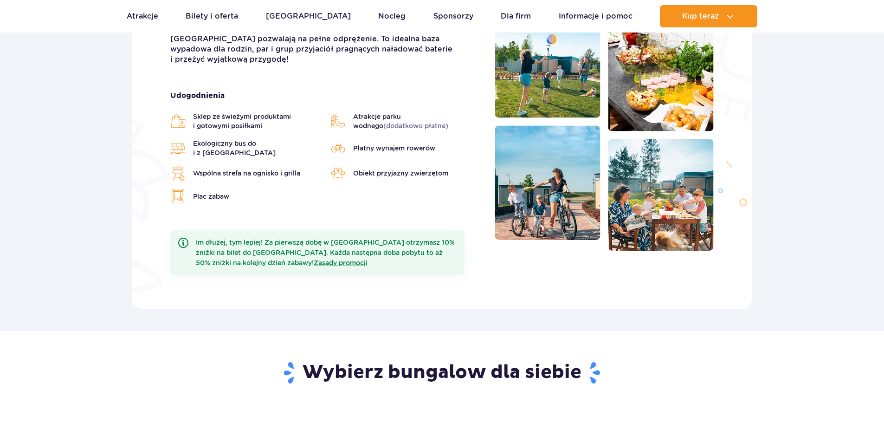
scroll to position [186, 0]
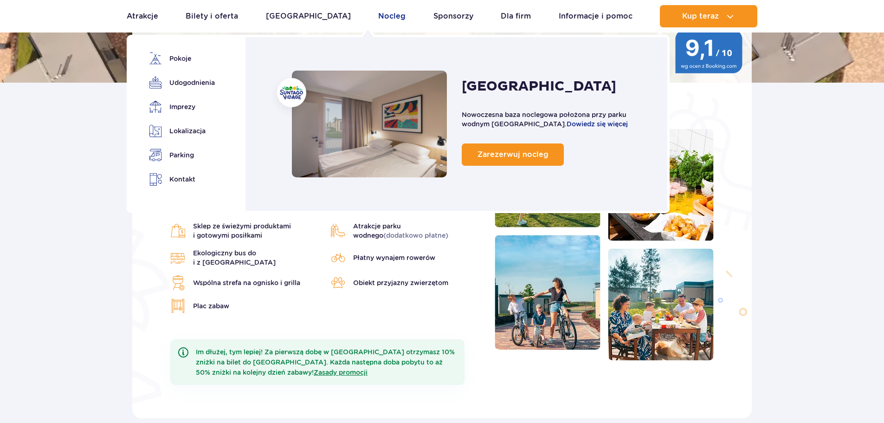
click at [378, 14] on link "Nocleg" at bounding box center [391, 16] width 27 height 22
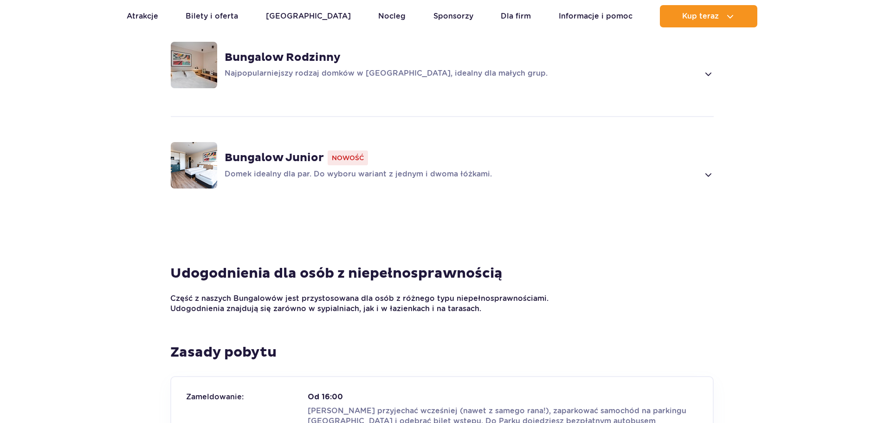
scroll to position [882, 0]
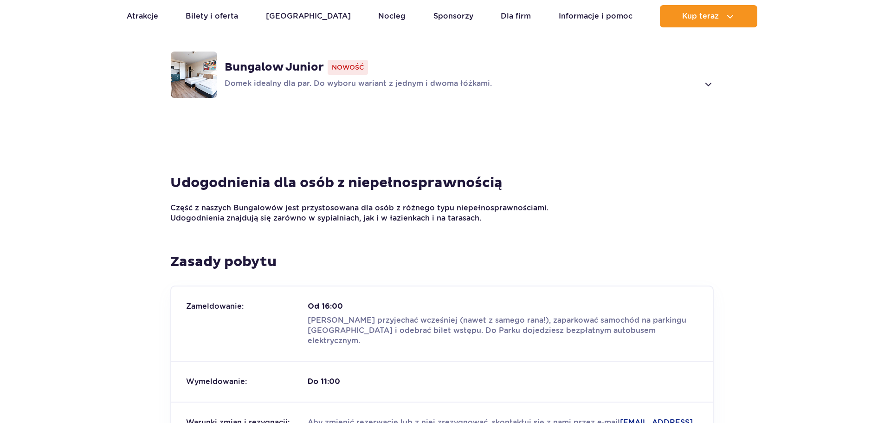
click at [229, 60] on strong "Bungalow Junior" at bounding box center [274, 67] width 99 height 14
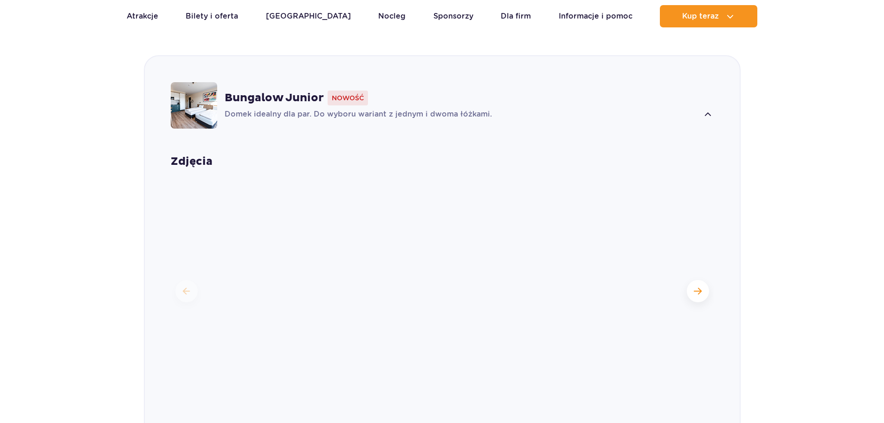
scroll to position [851, 0]
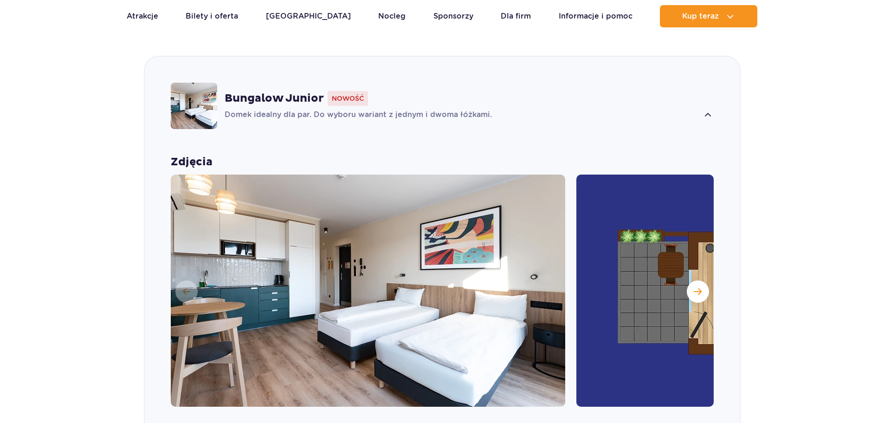
click at [347, 91] on span "Nowość" at bounding box center [348, 98] width 40 height 15
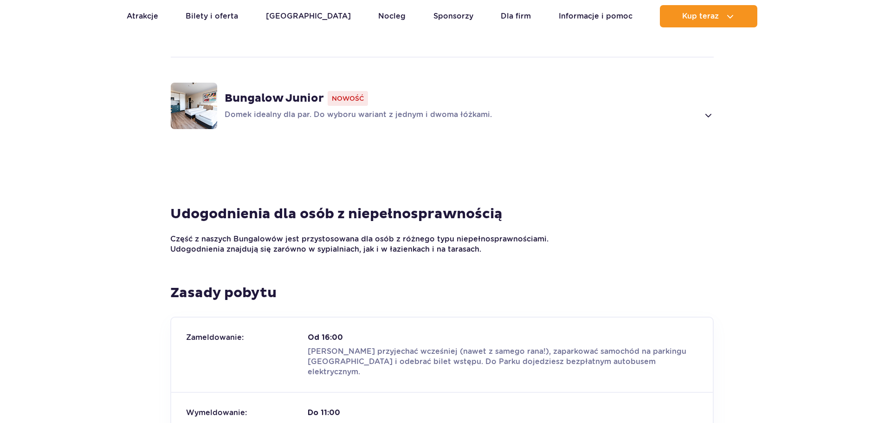
click at [710, 110] on span at bounding box center [707, 115] width 11 height 11
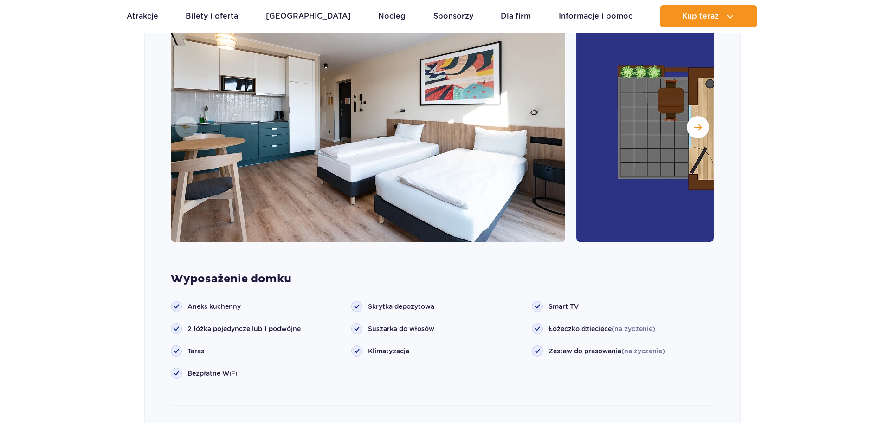
scroll to position [1083, 0]
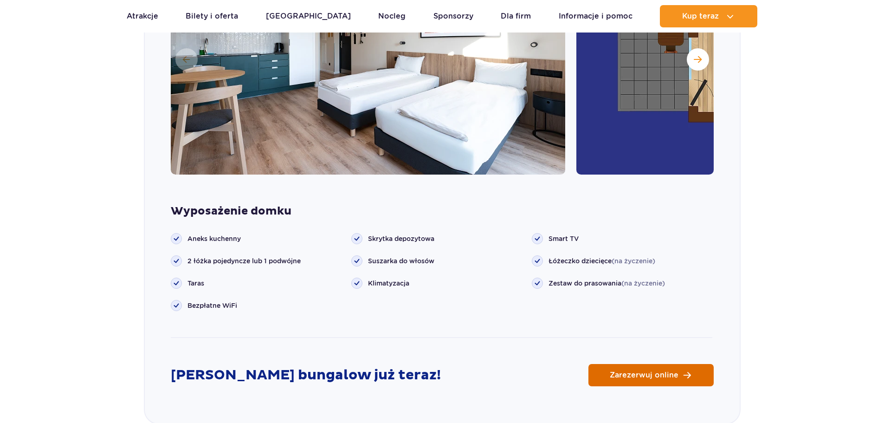
click at [646, 371] on span "Zarezerwuj online" at bounding box center [644, 374] width 69 height 7
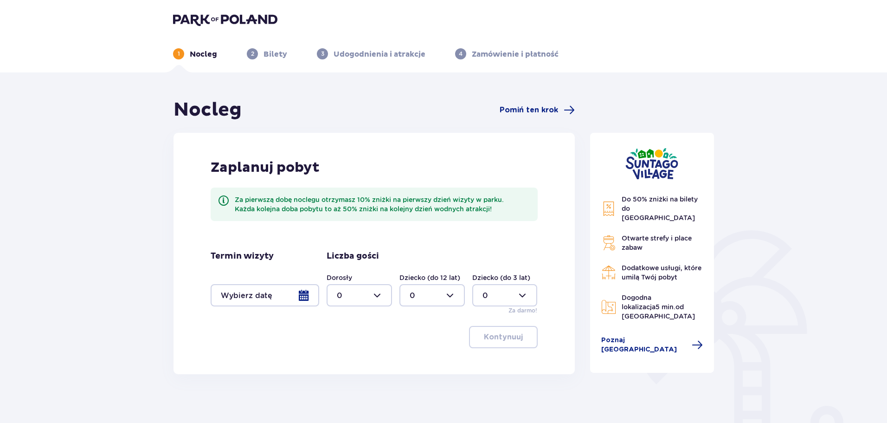
click at [379, 297] on div at bounding box center [359, 295] width 65 height 22
click at [356, 359] on div "2" at bounding box center [359, 362] width 45 height 10
type input "2"
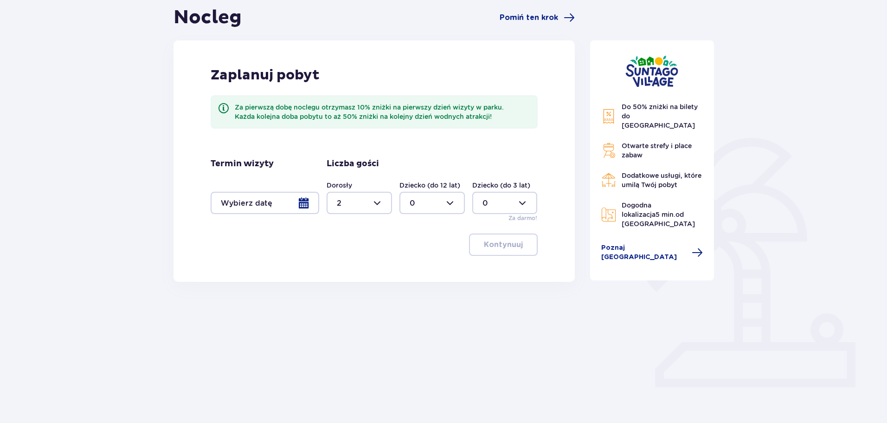
scroll to position [93, 0]
click at [301, 201] on div at bounding box center [265, 202] width 109 height 22
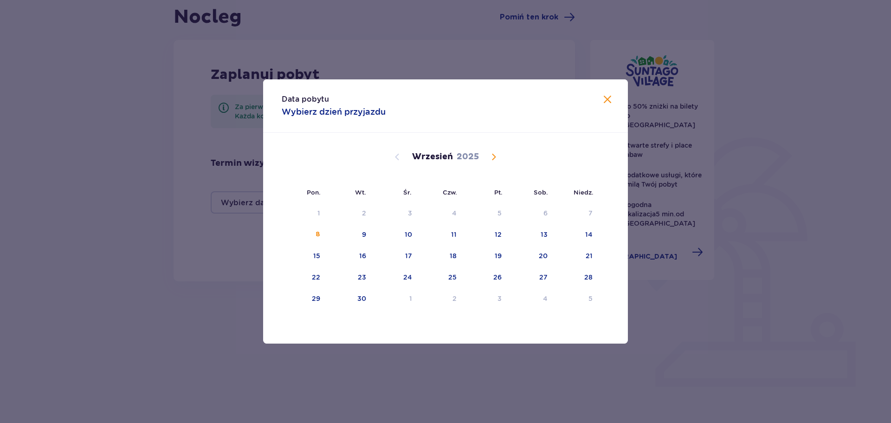
click at [490, 156] on span "Calendar" at bounding box center [493, 156] width 11 height 11
click at [546, 237] on div "11" at bounding box center [545, 234] width 6 height 9
click at [579, 236] on div "12" at bounding box center [576, 235] width 45 height 20
type input "[DATE] - [DATE]"
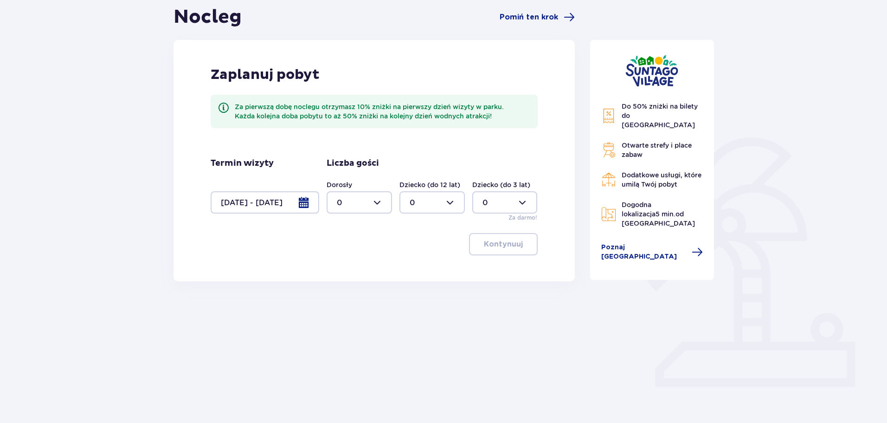
click at [390, 205] on div at bounding box center [359, 202] width 65 height 22
click at [351, 267] on div "2" at bounding box center [359, 269] width 45 height 10
type input "2"
click at [512, 248] on p "Kontynuuj" at bounding box center [503, 244] width 39 height 10
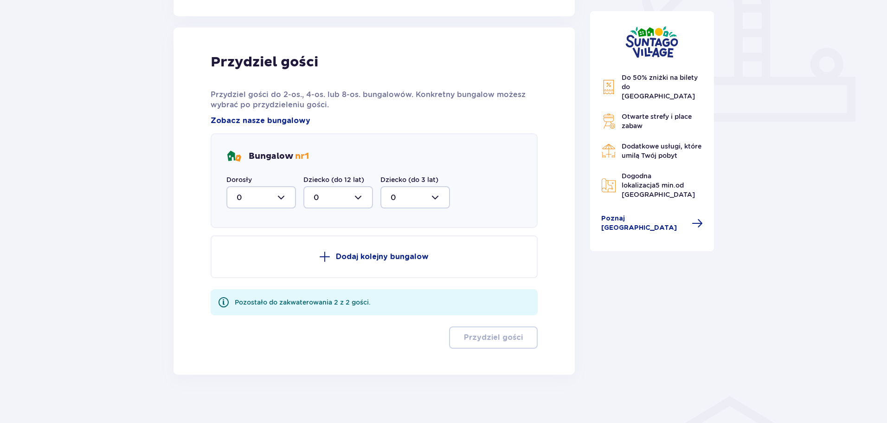
scroll to position [365, 0]
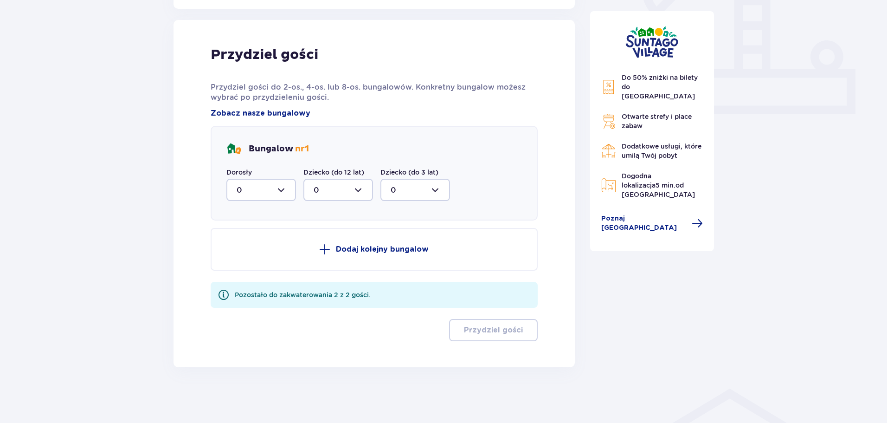
click at [280, 194] on div at bounding box center [261, 190] width 70 height 22
click at [264, 249] on span "2" at bounding box center [261, 256] width 68 height 19
type input "2"
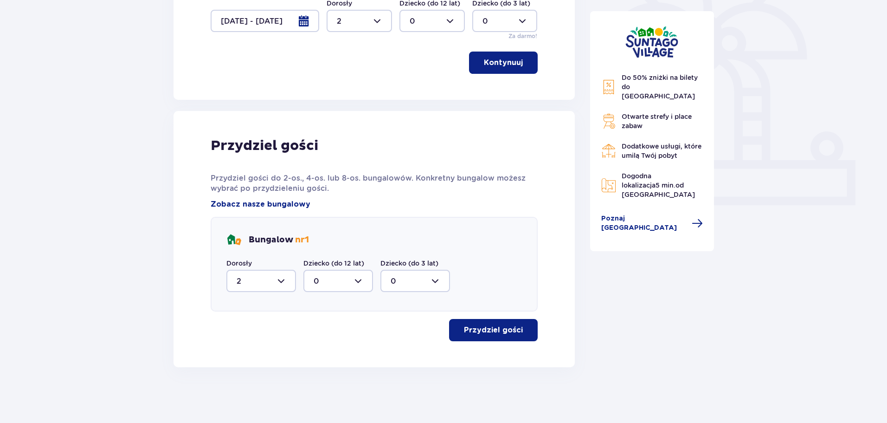
scroll to position [274, 0]
click at [505, 328] on p "Przydziel gości" at bounding box center [493, 330] width 59 height 10
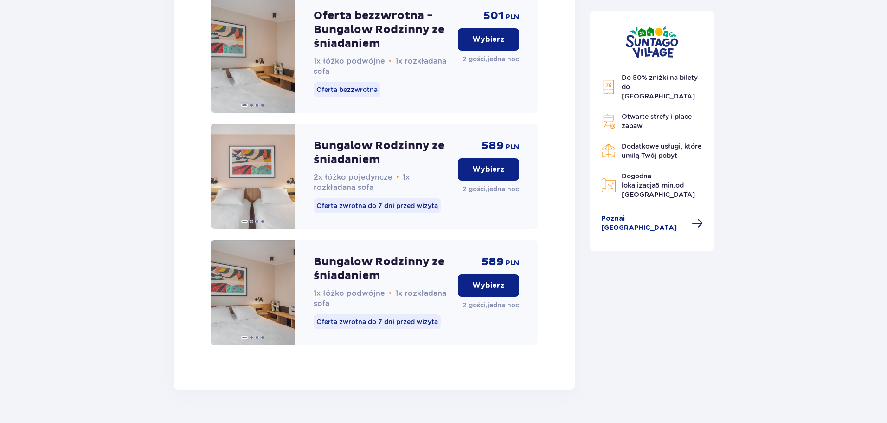
scroll to position [1809, 0]
